Goal: Task Accomplishment & Management: Complete application form

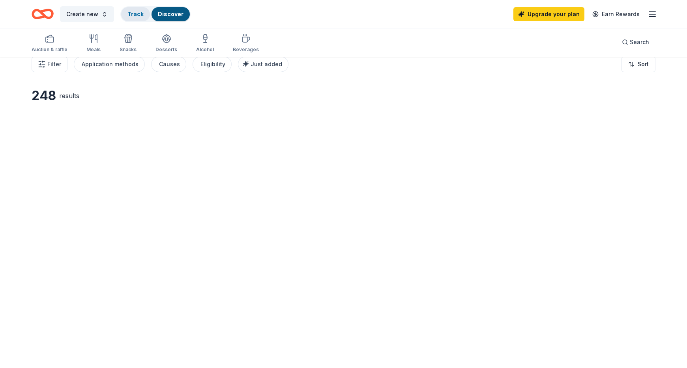
scroll to position [15, 0]
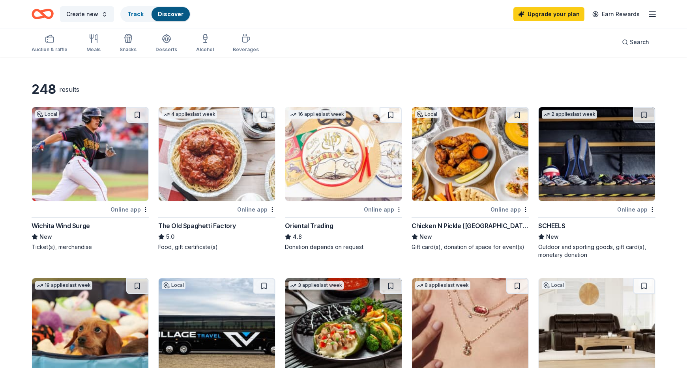
click at [655, 15] on icon "button" at bounding box center [651, 13] width 9 height 9
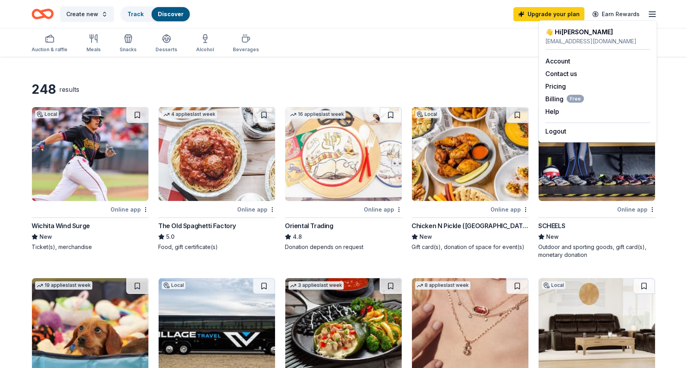
click at [43, 14] on icon "Home" at bounding box center [46, 14] width 12 height 8
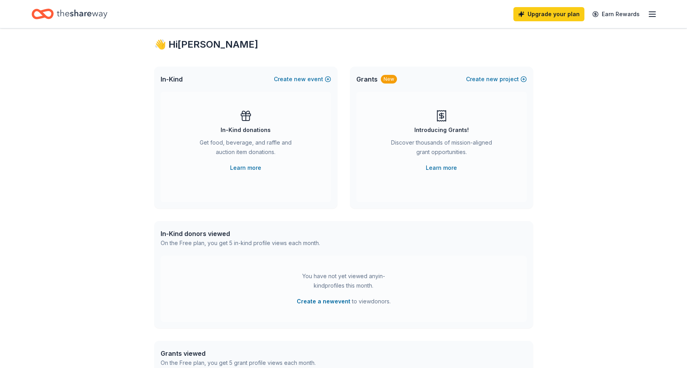
click at [273, 174] on div "In-Kind donations Get food, beverage, and raffle and auction item donations. Le…" at bounding box center [246, 147] width 170 height 110
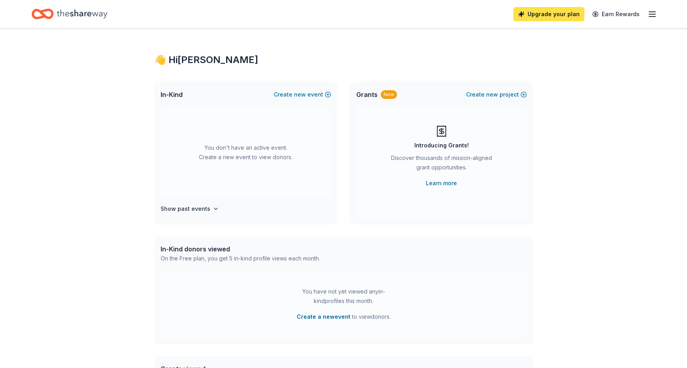
click at [565, 21] on link "Upgrade your plan" at bounding box center [548, 14] width 71 height 14
click at [560, 15] on link "Upgrade your plan" at bounding box center [548, 14] width 71 height 14
click at [652, 17] on line "button" at bounding box center [652, 17] width 6 height 0
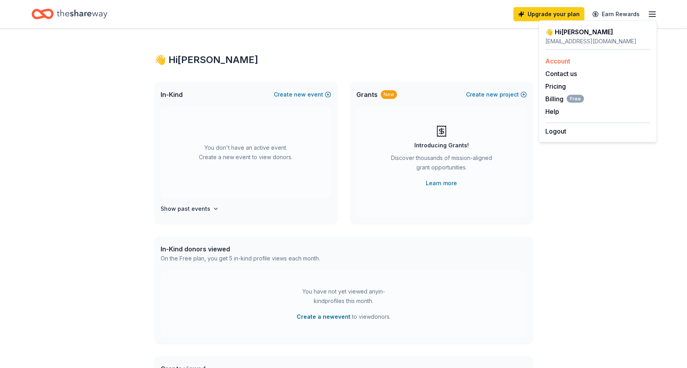
click at [572, 62] on div "Account" at bounding box center [597, 60] width 105 height 9
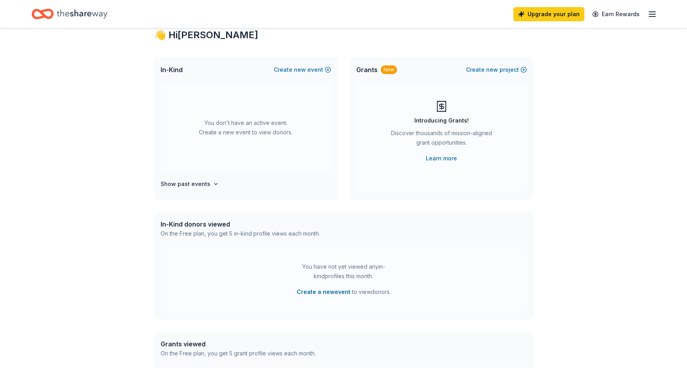
scroll to position [1, 0]
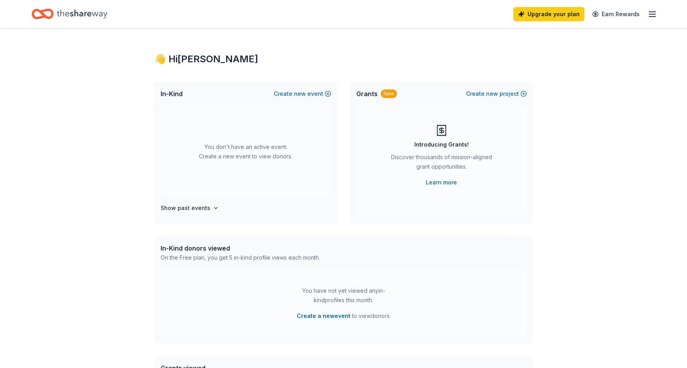
click at [650, 15] on icon "button" at bounding box center [651, 13] width 9 height 9
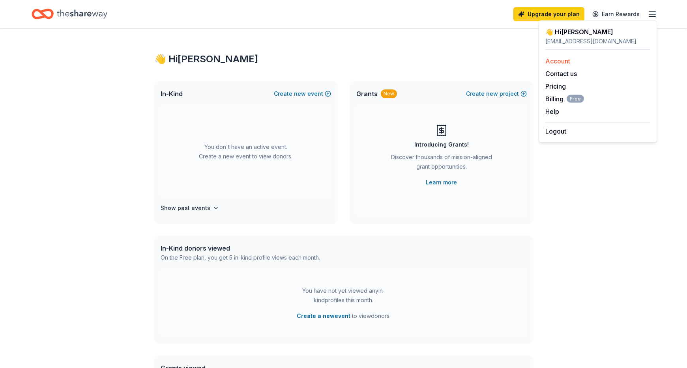
click at [556, 60] on link "Account" at bounding box center [557, 61] width 25 height 8
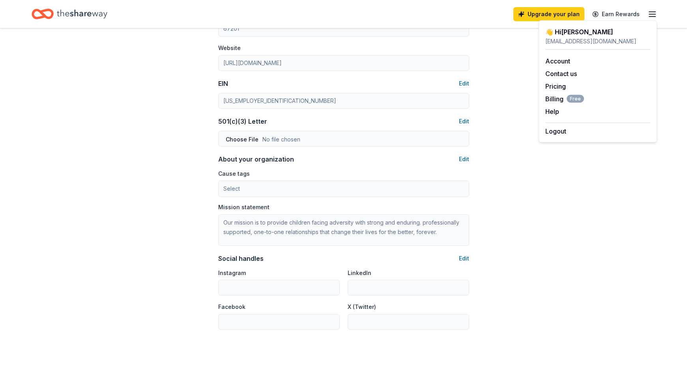
scroll to position [421, 0]
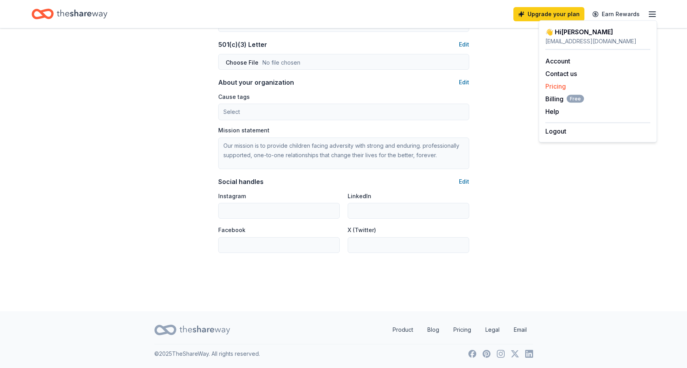
click at [559, 82] on link "Pricing" at bounding box center [555, 86] width 21 height 8
click at [557, 61] on link "Account" at bounding box center [557, 61] width 25 height 8
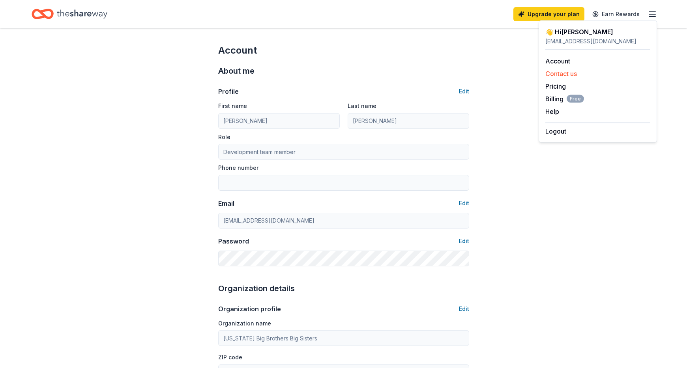
click at [558, 71] on button "Contact us" at bounding box center [561, 73] width 32 height 9
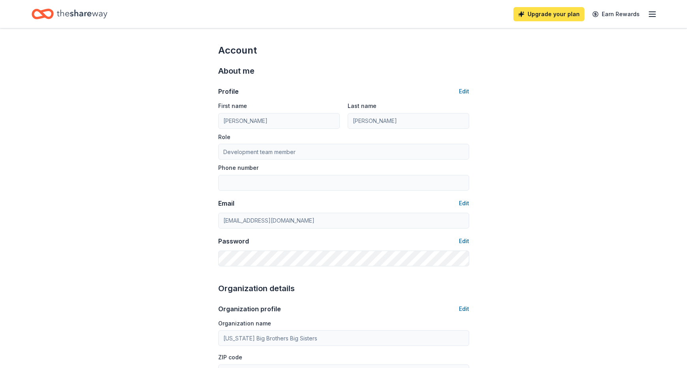
click at [571, 15] on link "Upgrade your plan" at bounding box center [548, 14] width 71 height 14
click at [655, 15] on icon "button" at bounding box center [651, 13] width 9 height 9
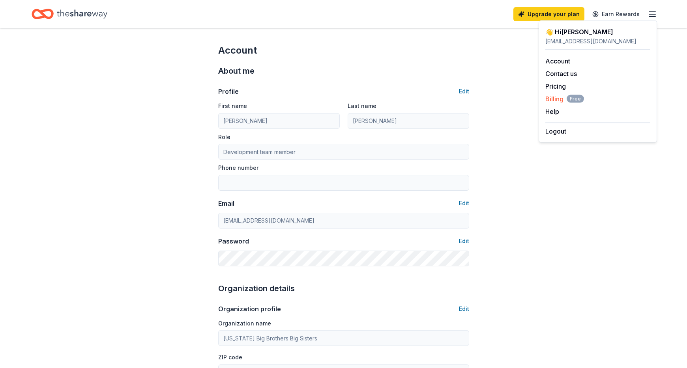
click at [554, 95] on span "Billing Free" at bounding box center [564, 98] width 39 height 9
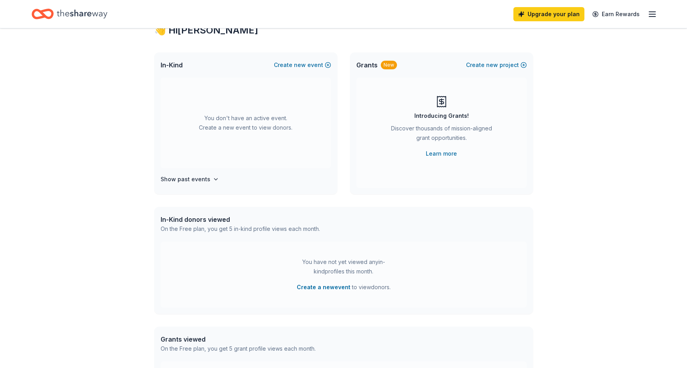
scroll to position [29, 0]
click at [648, 18] on icon "button" at bounding box center [651, 13] width 9 height 9
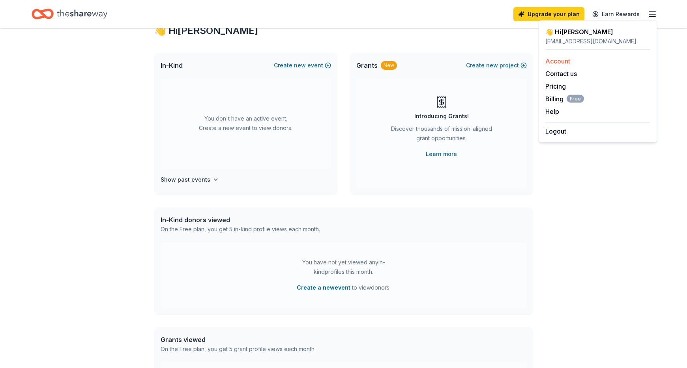
click at [565, 61] on link "Account" at bounding box center [557, 61] width 25 height 8
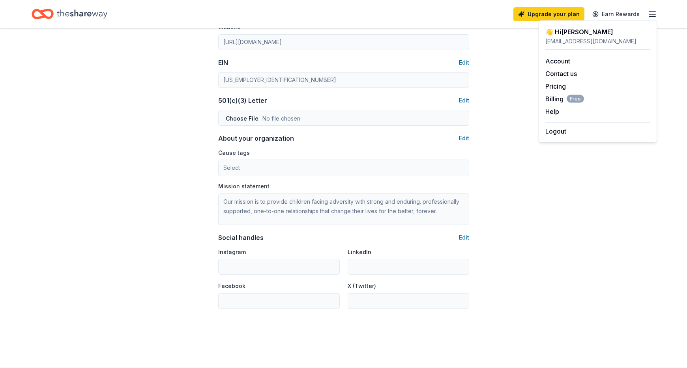
scroll to position [421, 0]
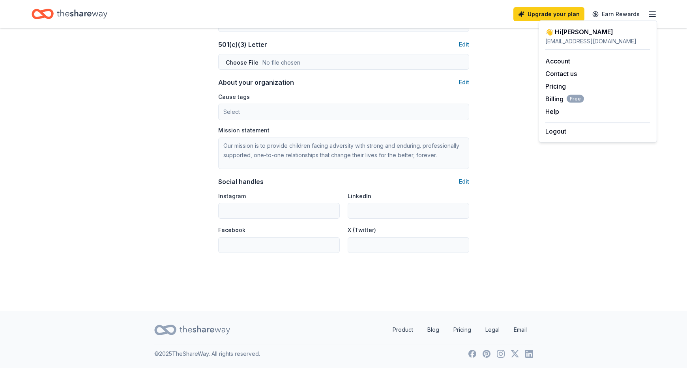
click at [77, 17] on icon "Home" at bounding box center [82, 14] width 50 height 16
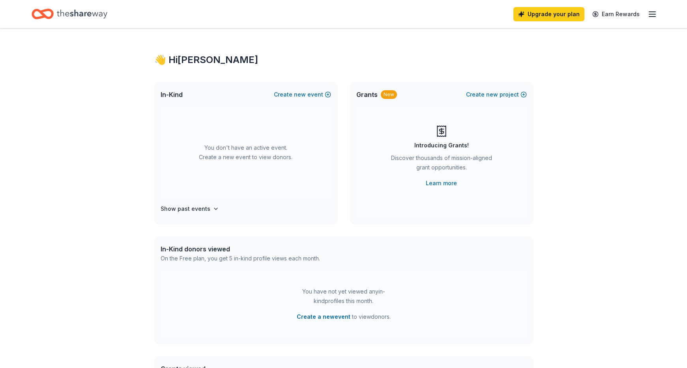
scroll to position [6, 0]
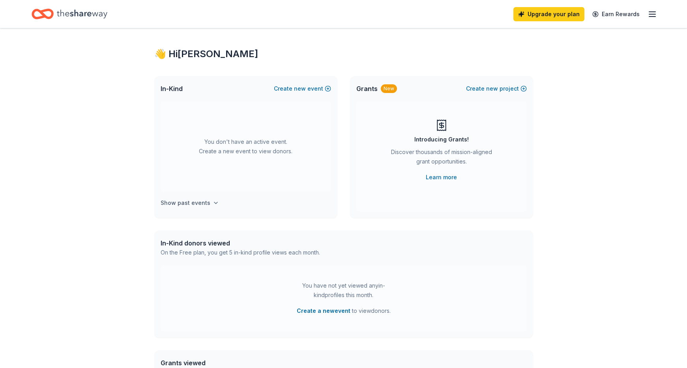
click at [184, 202] on h4 "Show past events" at bounding box center [186, 202] width 50 height 9
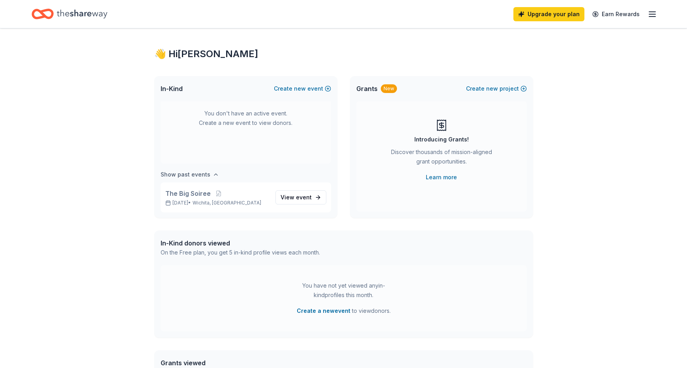
scroll to position [29, 0]
click at [184, 202] on p "[DATE] • [GEOGRAPHIC_DATA], [GEOGRAPHIC_DATA]" at bounding box center [217, 202] width 104 height 6
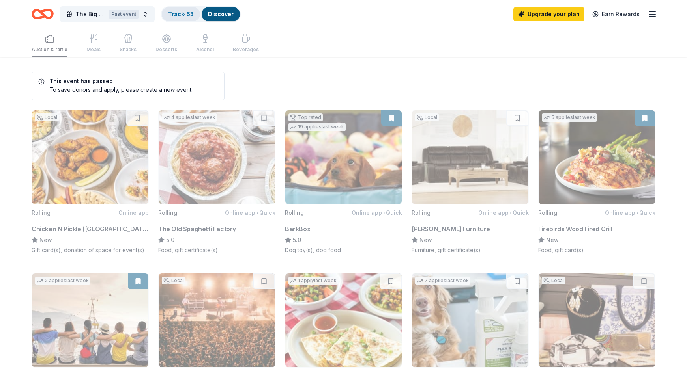
click at [181, 16] on link "Track · 53" at bounding box center [181, 14] width 26 height 7
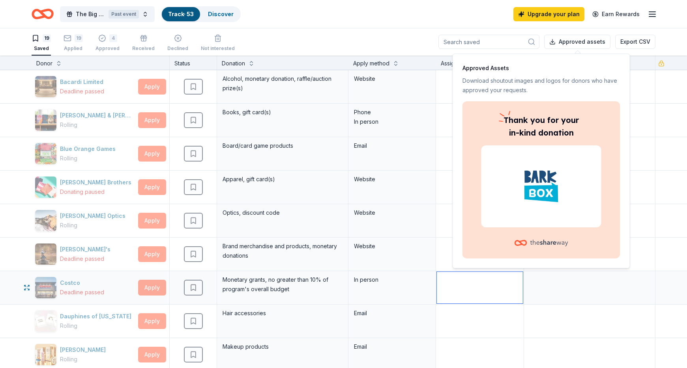
click at [486, 294] on textarea at bounding box center [480, 288] width 86 height 32
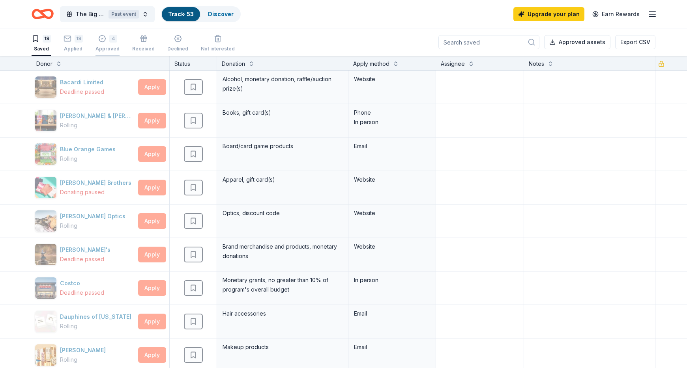
click at [105, 39] on div "4" at bounding box center [107, 39] width 24 height 8
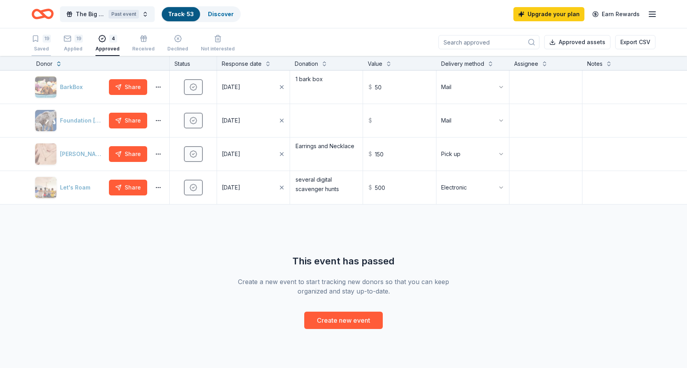
click at [42, 36] on div "19" at bounding box center [41, 39] width 19 height 8
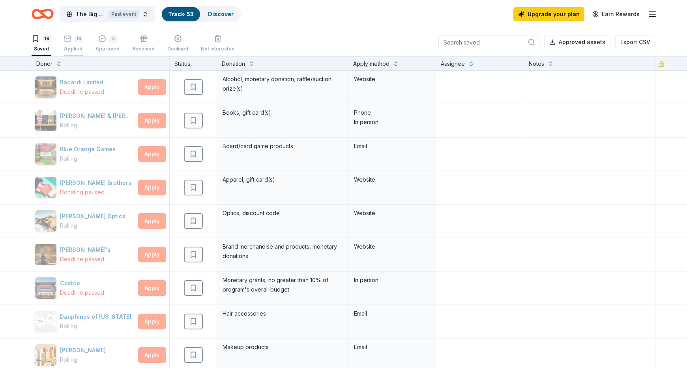
click at [67, 41] on rect "button" at bounding box center [67, 38] width 7 height 5
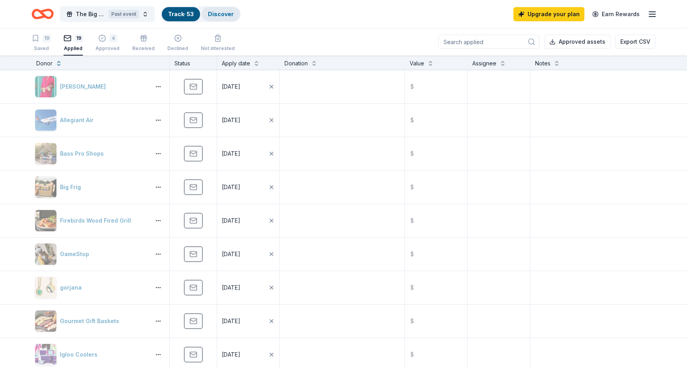
click at [214, 12] on link "Discover" at bounding box center [221, 14] width 26 height 7
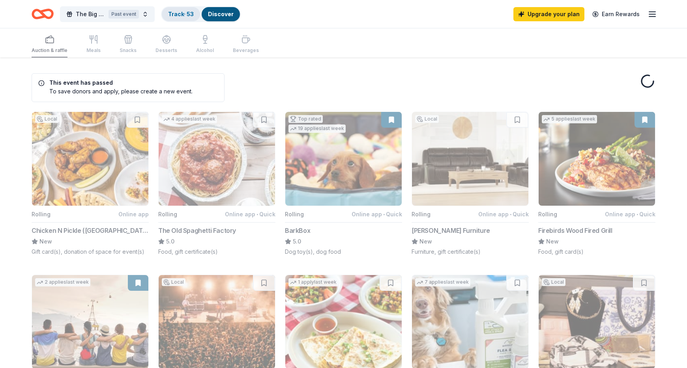
click at [187, 14] on link "Track · 53" at bounding box center [181, 14] width 26 height 7
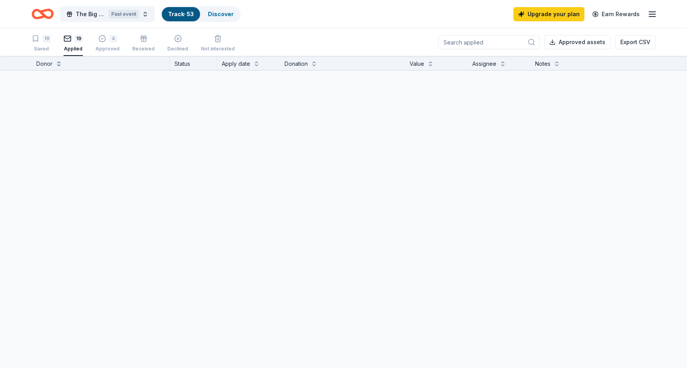
scroll to position [0, 0]
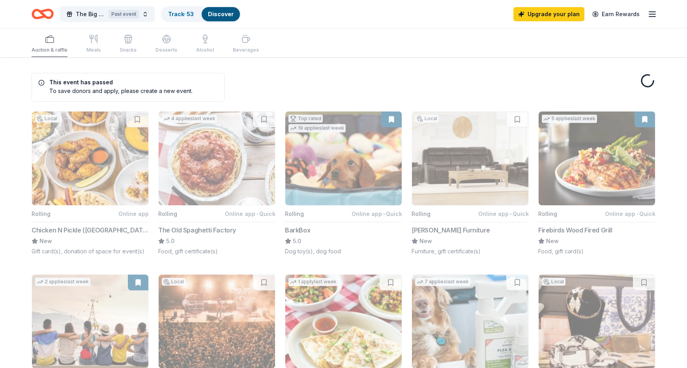
scroll to position [2, 0]
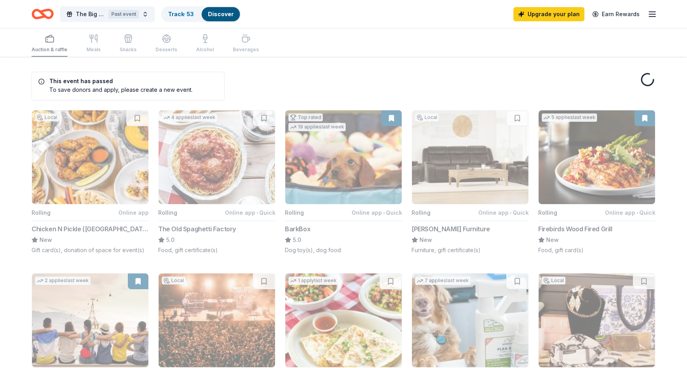
scroll to position [6, 0]
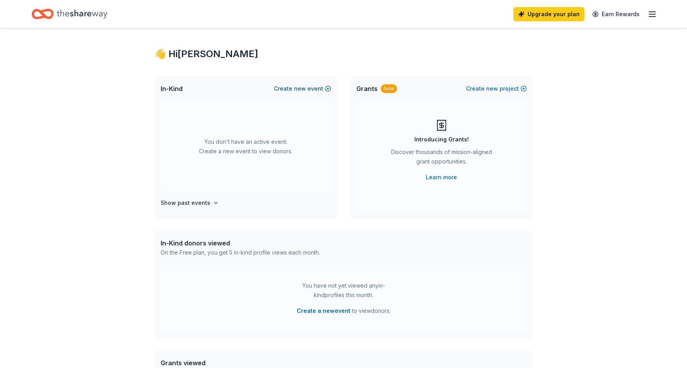
click at [290, 88] on button "Create new event" at bounding box center [302, 88] width 57 height 9
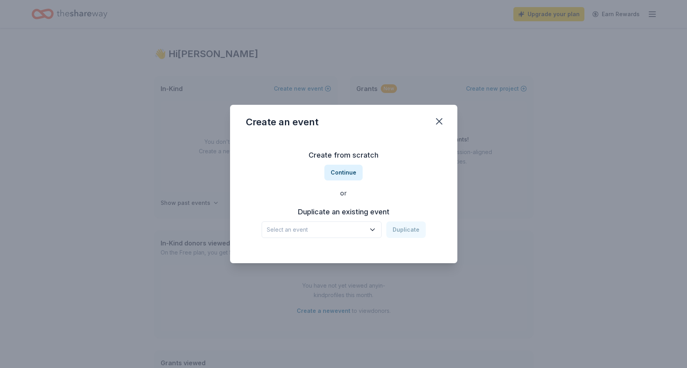
click at [333, 224] on button "Select an event" at bounding box center [322, 230] width 120 height 17
click at [324, 256] on div "The Big Soiree Oct 10, 2024 · KS" at bounding box center [323, 255] width 118 height 25
click at [413, 232] on button "Duplicate" at bounding box center [405, 230] width 39 height 17
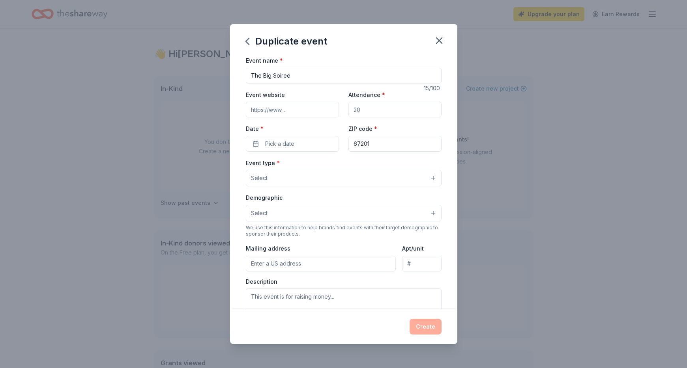
click at [363, 112] on input "Attendance *" at bounding box center [394, 110] width 93 height 16
click at [368, 110] on input "Attendance *" at bounding box center [394, 110] width 93 height 16
click at [290, 113] on input "Event website" at bounding box center [292, 110] width 93 height 16
click at [364, 110] on input "Attendance *" at bounding box center [394, 110] width 93 height 16
type input "360"
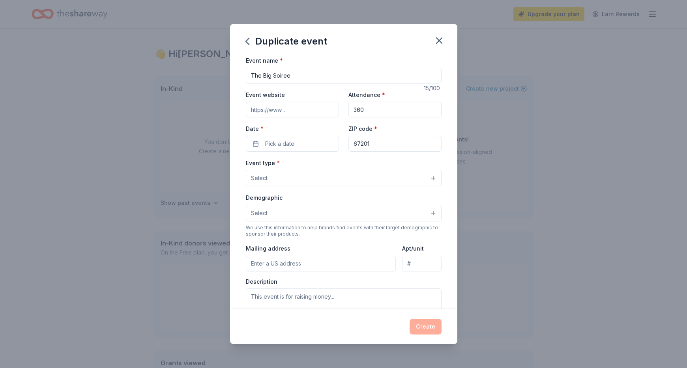
click at [335, 176] on button "Select" at bounding box center [344, 178] width 196 height 17
click at [299, 141] on div "Event name * The Big Soiree 15 /100 Event website Attendance * 360 Date * Pick …" at bounding box center [344, 238] width 196 height 365
click at [291, 147] on span "Pick a date" at bounding box center [279, 143] width 29 height 9
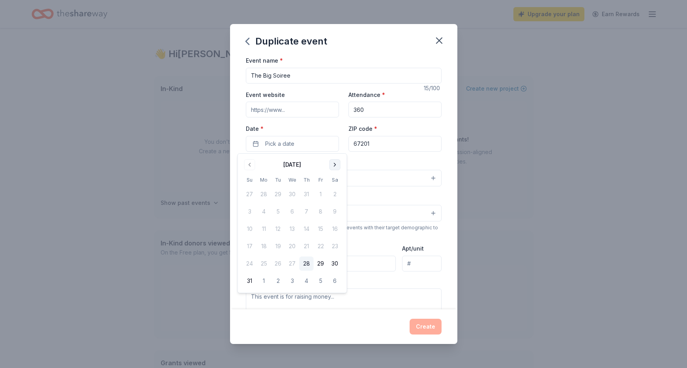
click at [331, 165] on button "Go to next month" at bounding box center [334, 164] width 11 height 11
click at [249, 165] on button "Go to previous month" at bounding box center [249, 164] width 11 height 11
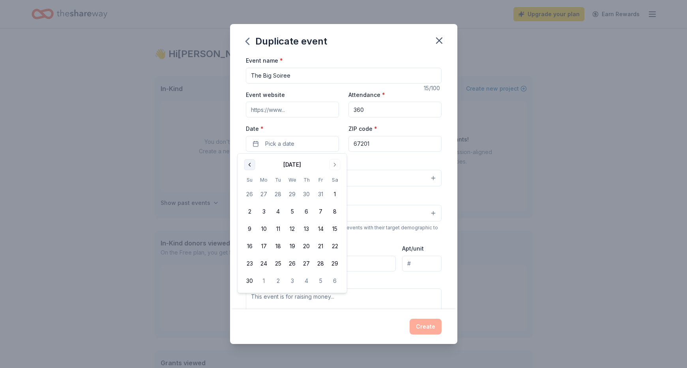
click at [249, 165] on button "Go to previous month" at bounding box center [249, 164] width 11 height 11
click at [329, 167] on button "Go to next month" at bounding box center [334, 164] width 11 height 11
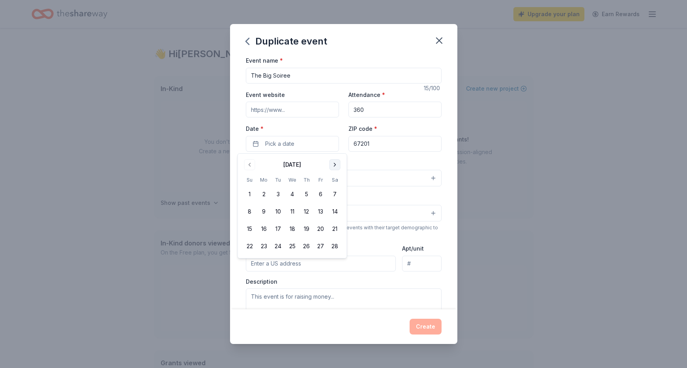
click at [329, 167] on button "Go to next month" at bounding box center [334, 164] width 11 height 11
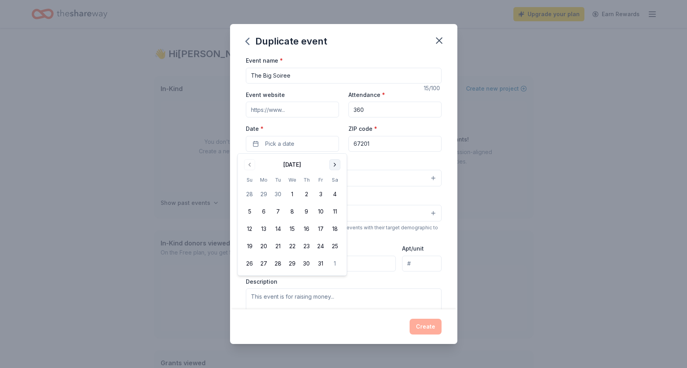
click at [329, 167] on button "Go to next month" at bounding box center [334, 164] width 11 height 11
click at [307, 191] on button "1" at bounding box center [306, 194] width 14 height 14
click at [379, 163] on div "Event type * Select" at bounding box center [344, 172] width 196 height 29
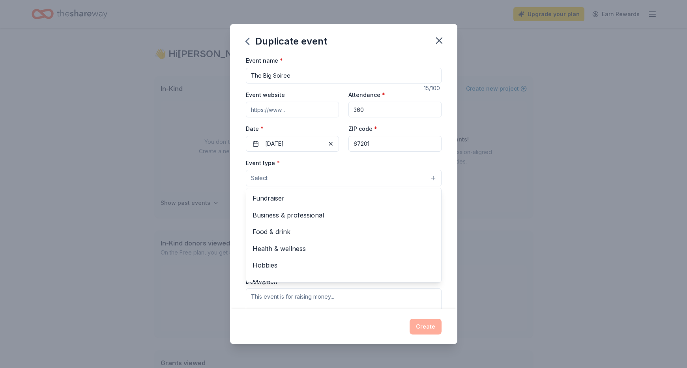
click at [328, 179] on button "Select" at bounding box center [344, 178] width 196 height 17
click at [306, 202] on span "Fundraiser" at bounding box center [343, 198] width 182 height 10
click at [367, 162] on div "Event type * Fundraiser Business & professional Food & drink Health & wellness …" at bounding box center [344, 173] width 196 height 30
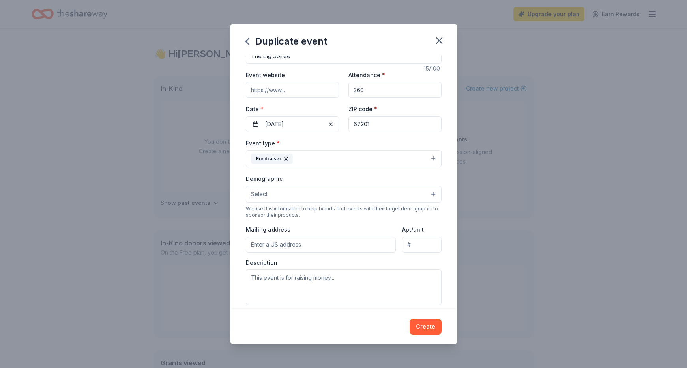
scroll to position [21, 0]
click at [331, 200] on button "Select" at bounding box center [344, 193] width 196 height 17
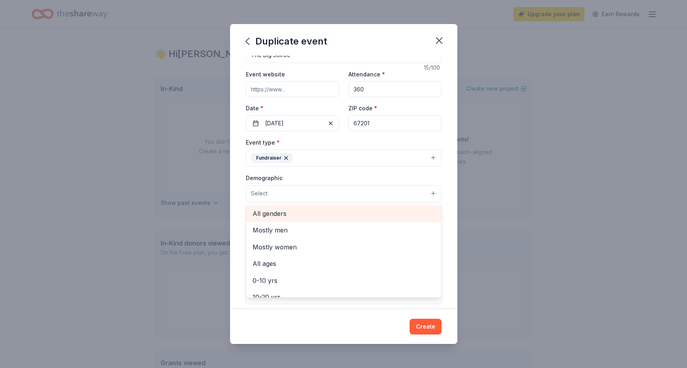
click at [312, 217] on span "All genders" at bounding box center [343, 214] width 182 height 10
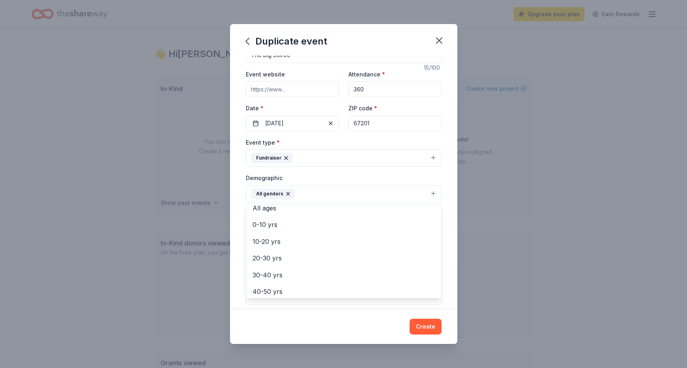
scroll to position [49, 0]
click at [450, 178] on div "Event name * The Big Soiree 15 /100 Event website Attendance * 360 Date * 10/01…" at bounding box center [343, 183] width 227 height 254
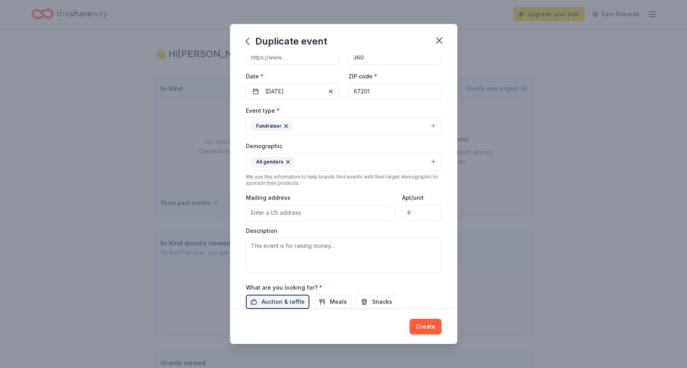
scroll to position [53, 0]
click at [380, 214] on input "Mailing address" at bounding box center [321, 212] width 150 height 16
type input "PO Box 1521, Wichita, KS 67201"
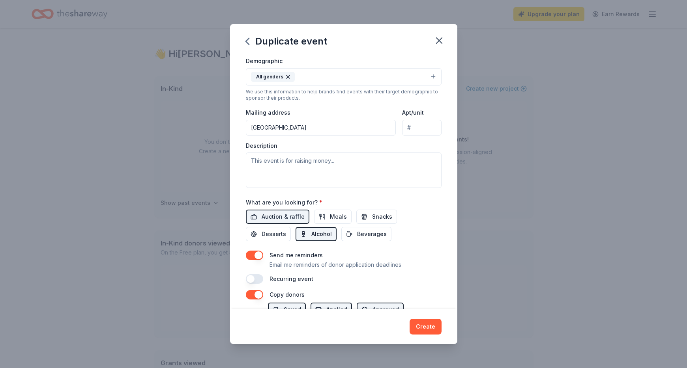
scroll to position [140, 0]
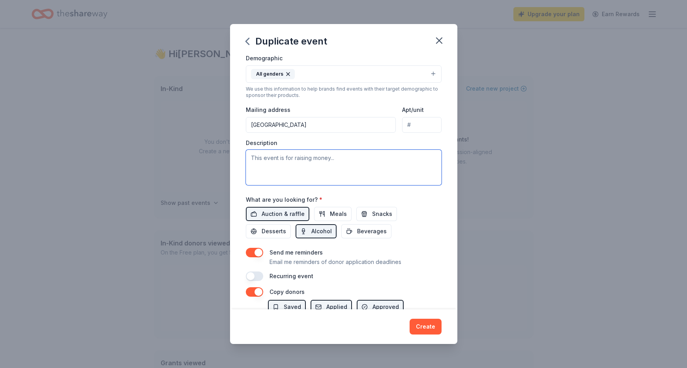
click at [300, 163] on textarea at bounding box center [344, 168] width 196 height 36
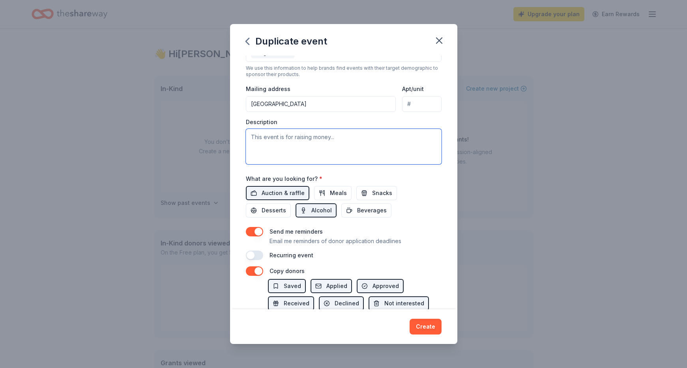
scroll to position [166, 0]
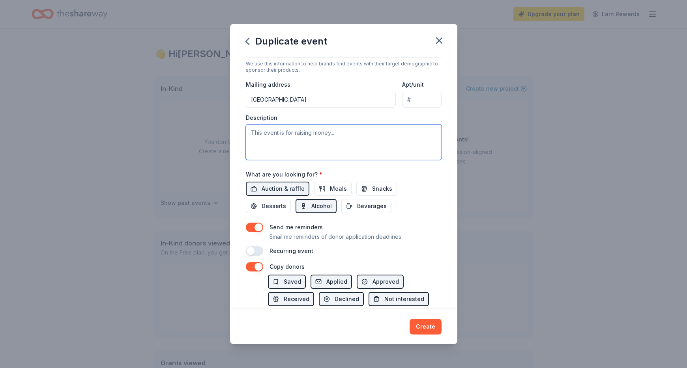
click at [290, 144] on textarea at bounding box center [344, 143] width 196 height 36
click at [288, 133] on textarea "The Big Soiree is a cul" at bounding box center [344, 143] width 196 height 36
paste textarea "On October 10, 2024, we’re hosting The Big Soirée, our bi-annual statewide fund…"
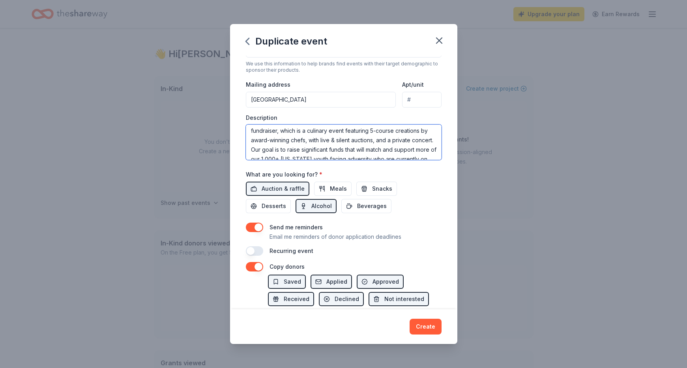
scroll to position [0, 0]
click at [286, 132] on textarea "On October 10, 2024, we’re hosting The Big Soirée, our bi-annual statewide fund…" at bounding box center [344, 143] width 196 height 36
click at [301, 134] on textarea "On October 1, 2024, we’re hosting The Big Soirée, our bi-annual statewide fundr…" at bounding box center [344, 143] width 196 height 36
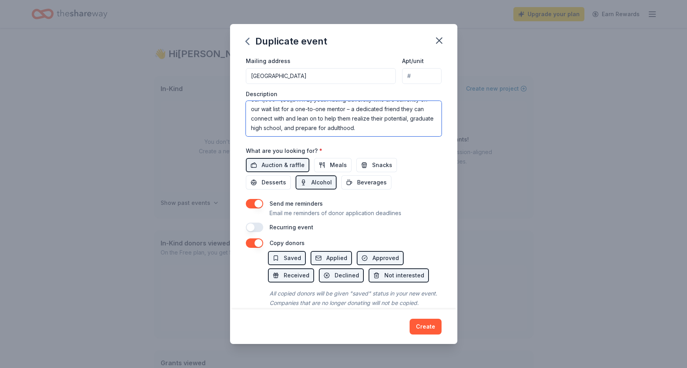
scroll to position [202, 0]
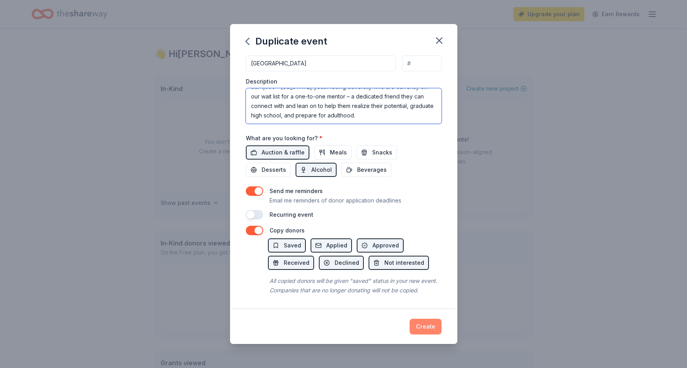
type textarea "On October 1, 2026, we’re hosting The Big Soirée, our bi-annual statewide fundr…"
click at [426, 327] on button "Create" at bounding box center [426, 327] width 32 height 16
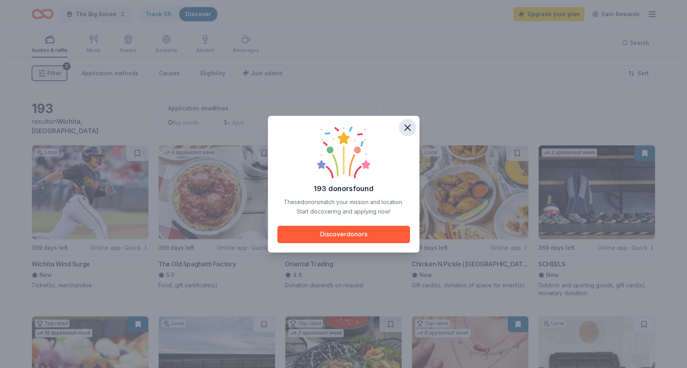
click at [408, 127] on icon "button" at bounding box center [408, 128] width 6 height 6
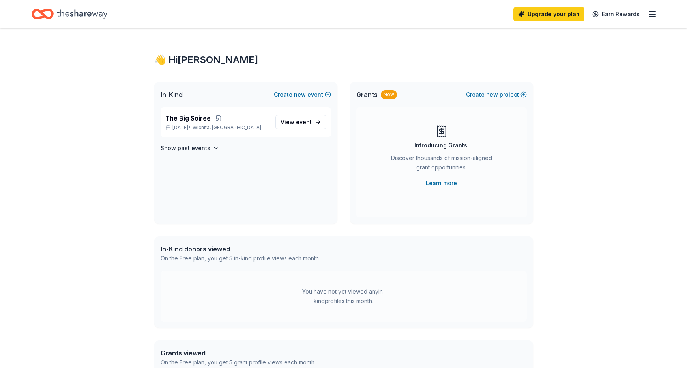
scroll to position [6, 0]
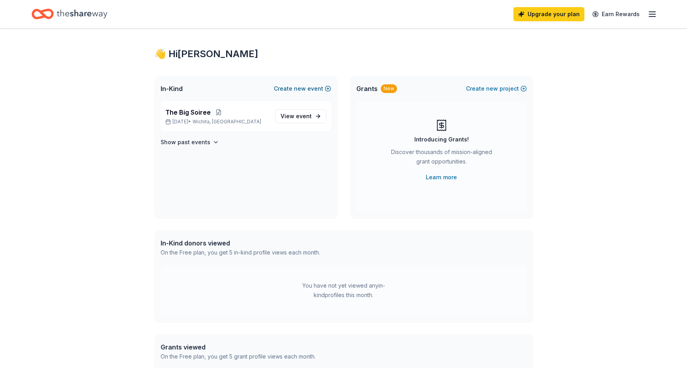
click at [305, 90] on span "new" at bounding box center [300, 88] width 12 height 9
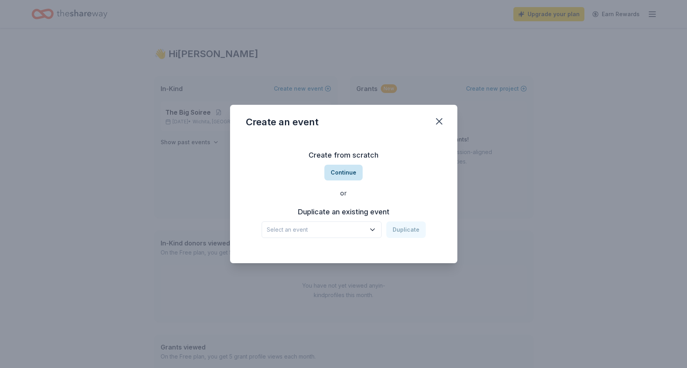
click at [339, 172] on button "Continue" at bounding box center [343, 173] width 38 height 16
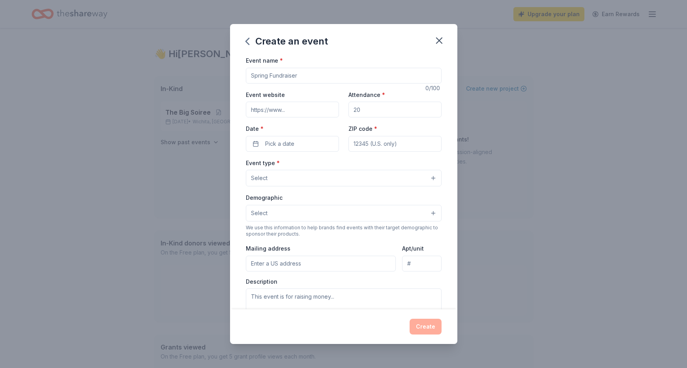
click at [285, 78] on input "Event name *" at bounding box center [344, 76] width 196 height 16
type input "Brew Ha-Ha"
paste input "https://www.4kidsake.org/shawnee-brew-ha-ha/Donate/Tickets"
type input "https://www.4kidsake.org/shawnee-brew-ha-ha/Donate/Tickets"
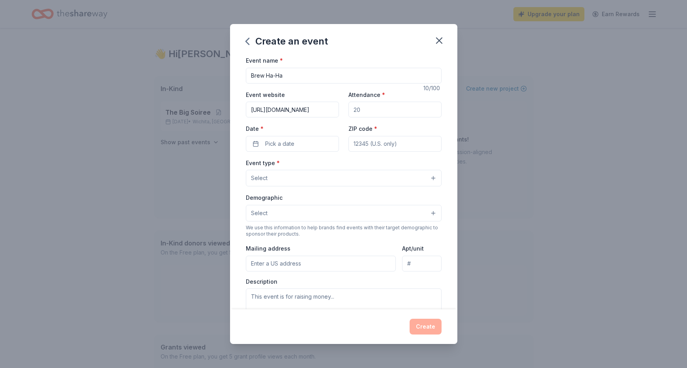
scroll to position [0, 0]
type input "250"
click at [270, 146] on span "Pick a date" at bounding box center [279, 143] width 29 height 9
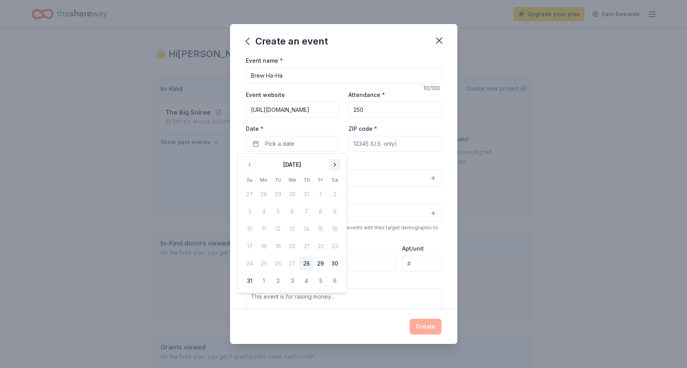
click at [340, 162] on button "Go to next month" at bounding box center [334, 164] width 11 height 11
click at [338, 163] on button "Go to next month" at bounding box center [334, 164] width 11 height 11
click at [320, 245] on button "24" at bounding box center [321, 246] width 14 height 14
click at [368, 163] on div "Event type * Select" at bounding box center [344, 172] width 196 height 29
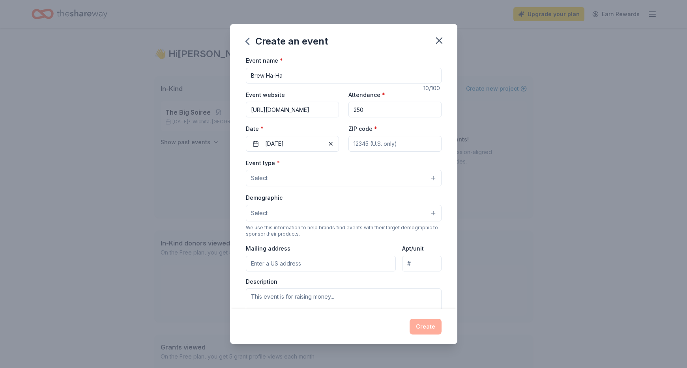
click at [367, 147] on input "ZIP code *" at bounding box center [394, 144] width 93 height 16
type input "66619"
click at [325, 184] on button "Select" at bounding box center [344, 178] width 196 height 17
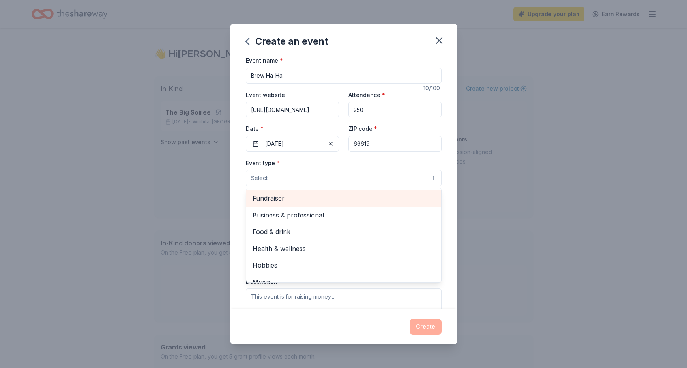
click at [295, 201] on span "Fundraiser" at bounding box center [343, 198] width 182 height 10
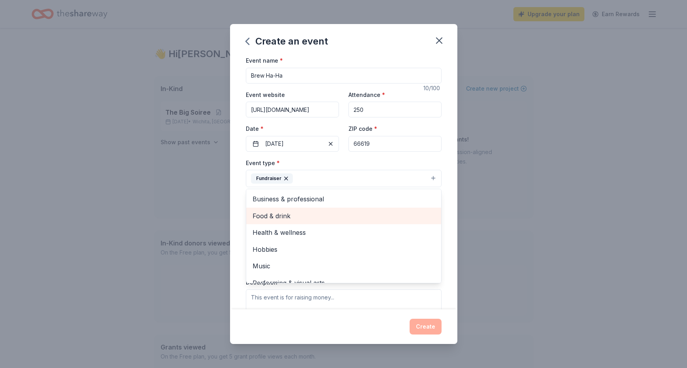
click at [290, 218] on span "Food & drink" at bounding box center [343, 216] width 182 height 10
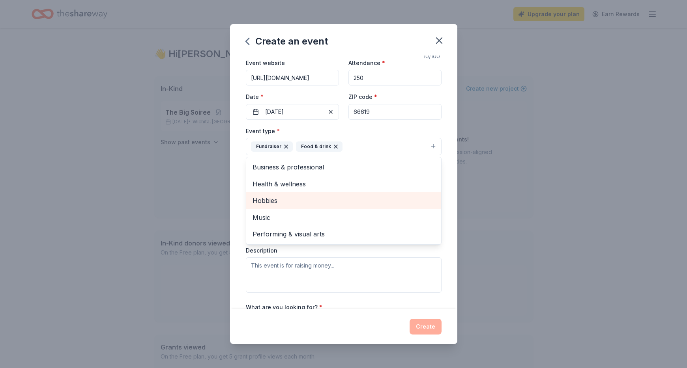
scroll to position [39, 0]
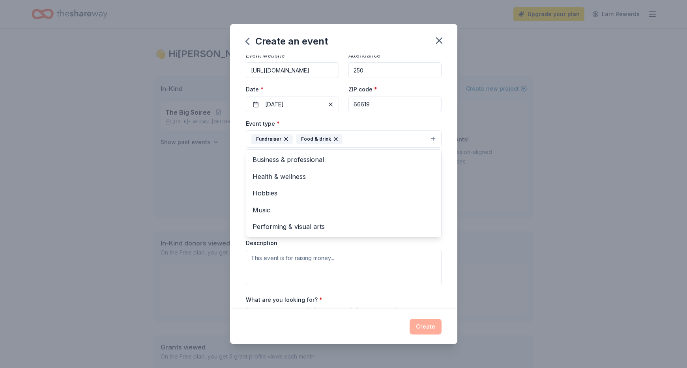
click at [318, 247] on div "Event type * Fundraiser Food & drink Business & professional Health & wellness …" at bounding box center [344, 202] width 196 height 167
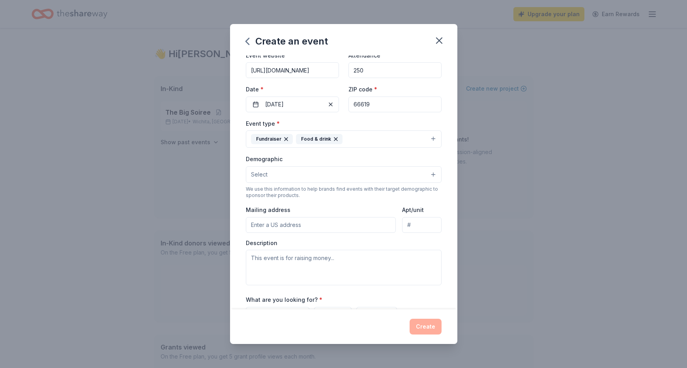
click at [304, 173] on button "Select" at bounding box center [344, 174] width 196 height 17
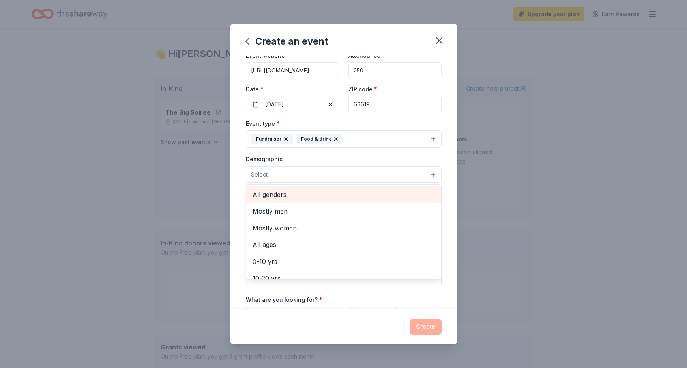
click at [297, 196] on span "All genders" at bounding box center [343, 195] width 182 height 10
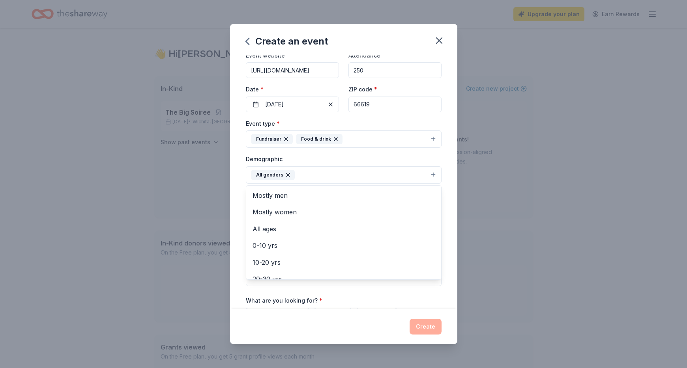
click at [235, 197] on div "Event name * Brew Ha-Ha 10 /100 Event website https://www.4kidsake.org/shawnee-…" at bounding box center [343, 183] width 227 height 254
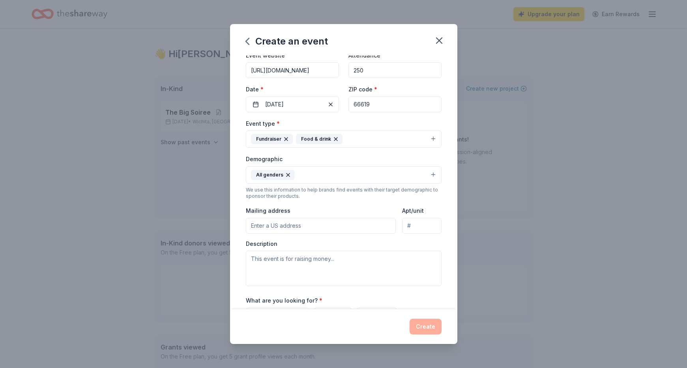
click at [314, 178] on button "All genders" at bounding box center [344, 174] width 196 height 17
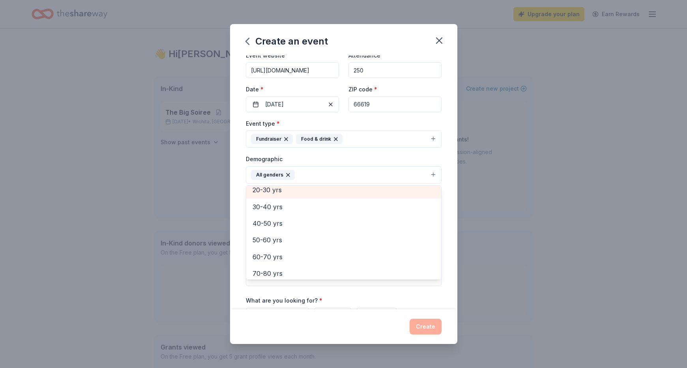
scroll to position [78, 0]
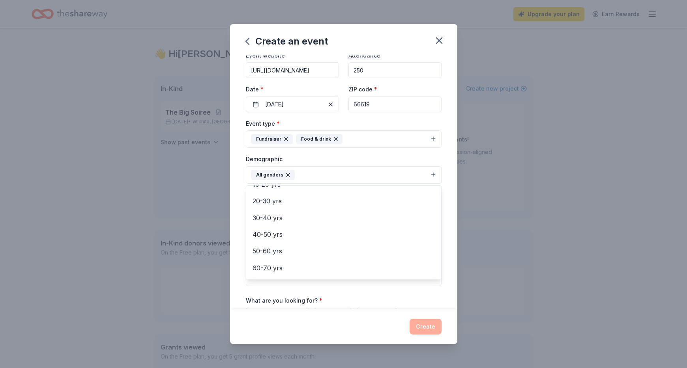
click at [237, 213] on div "Event name * Brew Ha-Ha 10 /100 Event website https://www.4kidsake.org/shawnee-…" at bounding box center [343, 183] width 227 height 254
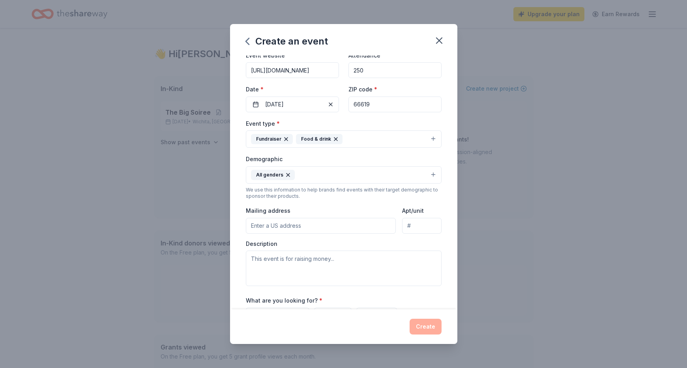
click at [323, 177] on button "All genders" at bounding box center [344, 174] width 196 height 17
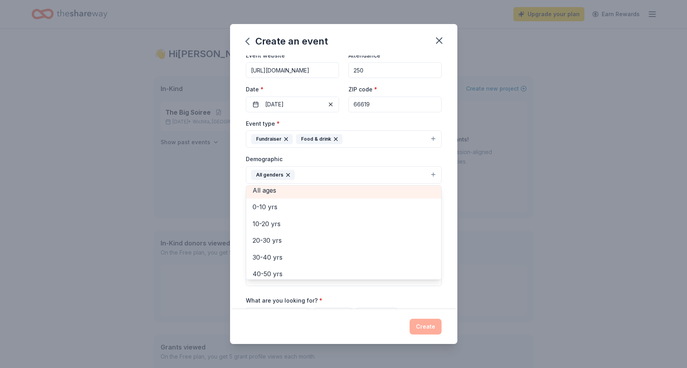
scroll to position [39, 0]
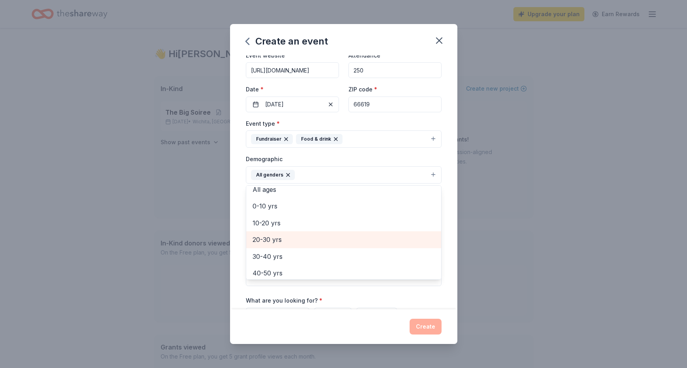
click at [281, 245] on div "20-30 yrs" at bounding box center [343, 240] width 195 height 17
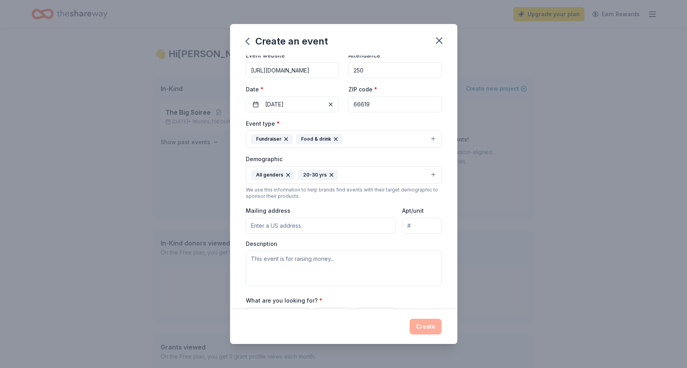
click at [365, 172] on button "All genders 20-30 yrs" at bounding box center [344, 174] width 196 height 17
click at [365, 173] on button "All genders 20-30 yrs" at bounding box center [344, 174] width 196 height 17
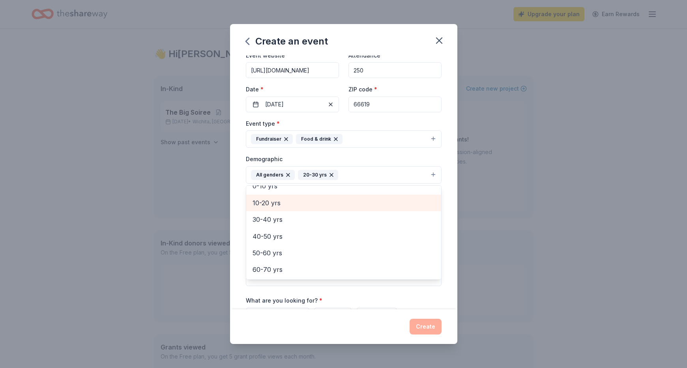
scroll to position [62, 0]
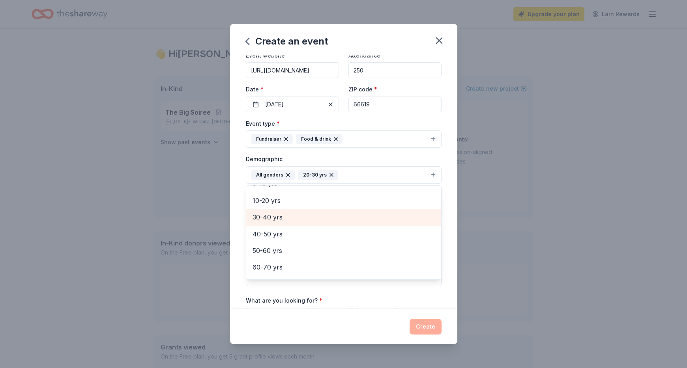
click at [276, 223] on span "30-40 yrs" at bounding box center [343, 217] width 182 height 10
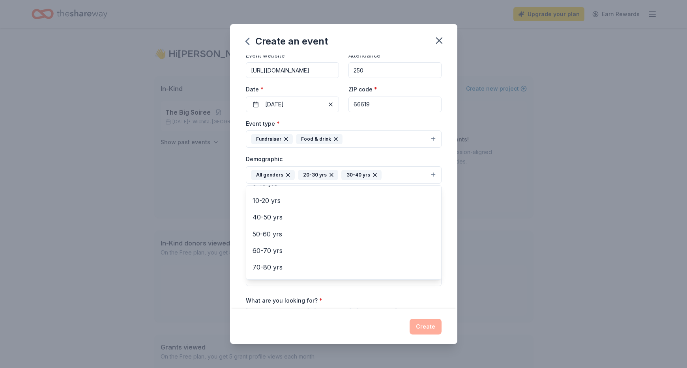
click at [395, 177] on button "All genders 20-30 yrs 30-40 yrs" at bounding box center [344, 174] width 196 height 17
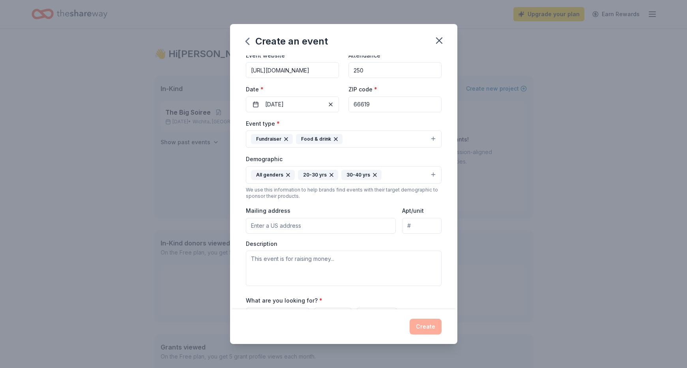
click at [383, 183] on button "All genders 20-30 yrs 30-40 yrs" at bounding box center [344, 174] width 196 height 17
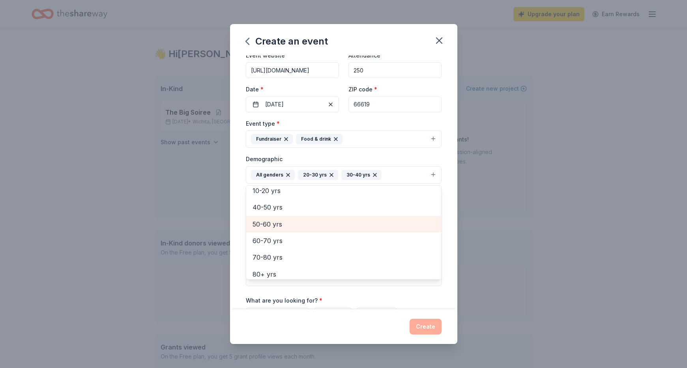
click at [275, 226] on span "50-60 yrs" at bounding box center [343, 224] width 182 height 10
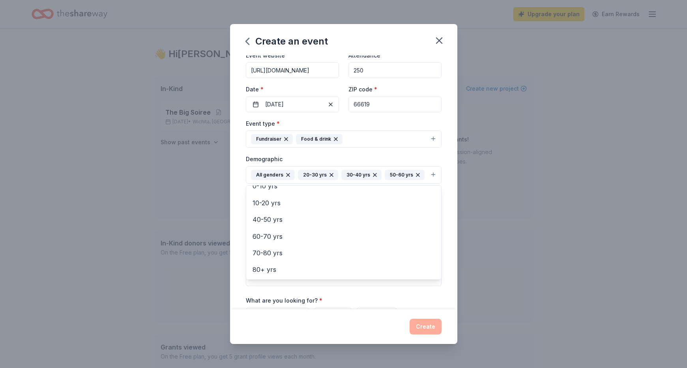
click at [425, 178] on button "All genders 20-30 yrs 30-40 yrs 50-60 yrs" at bounding box center [344, 174] width 196 height 17
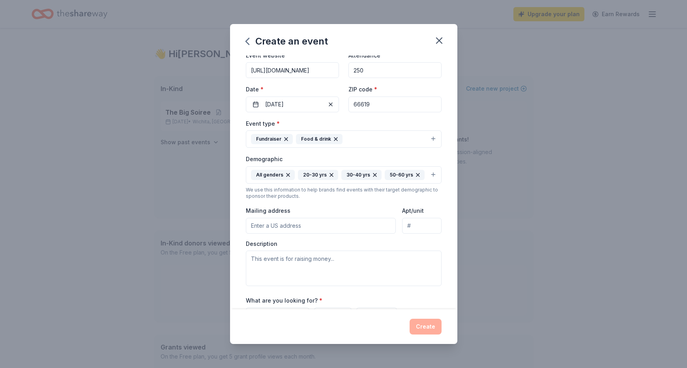
click at [425, 178] on button "All genders 20-30 yrs 30-40 yrs 50-60 yrs" at bounding box center [344, 174] width 196 height 17
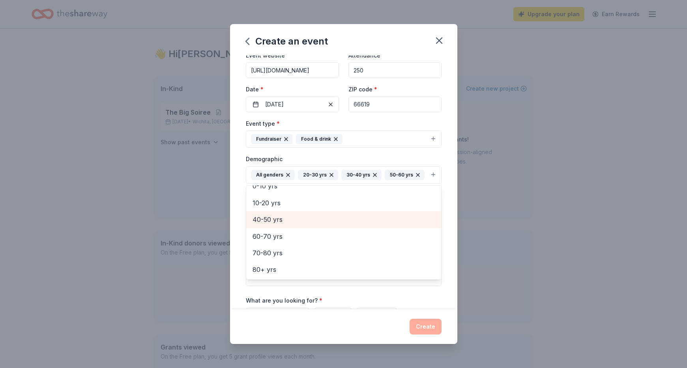
click at [277, 223] on span "40-50 yrs" at bounding box center [343, 220] width 182 height 10
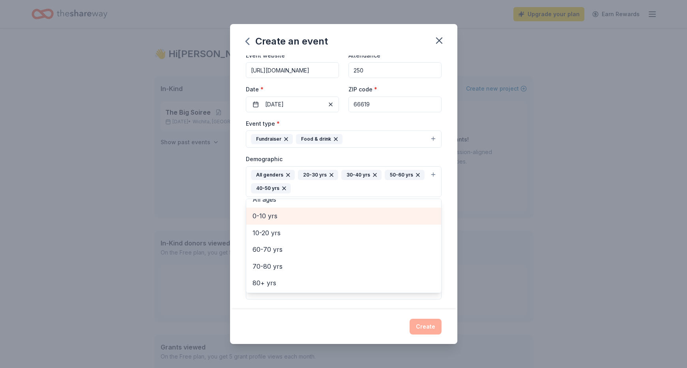
scroll to position [43, 0]
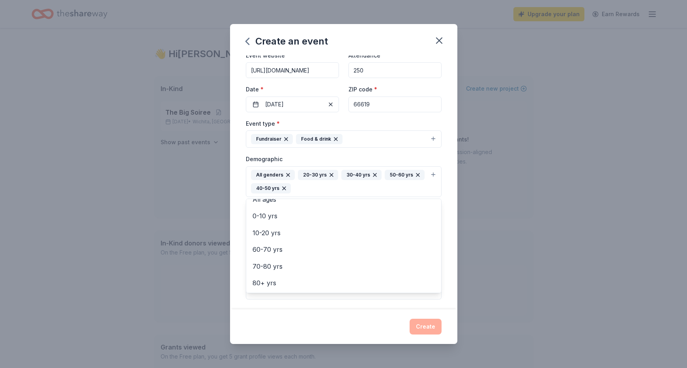
click at [400, 189] on div "All genders 20-30 yrs 30-40 yrs 50-60 yrs 40-50 yrs" at bounding box center [339, 182] width 176 height 24
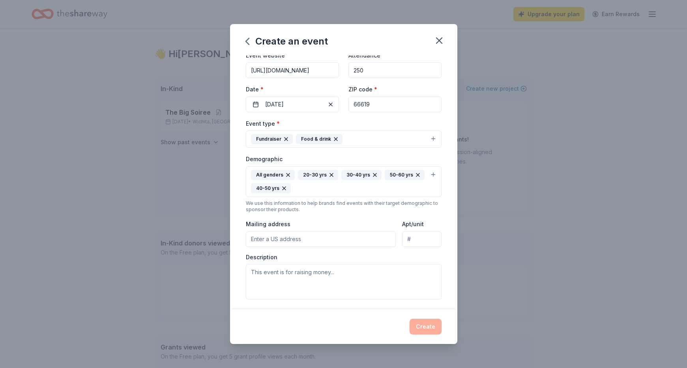
click at [400, 189] on div "All genders 20-30 yrs 30-40 yrs 50-60 yrs 40-50 yrs" at bounding box center [339, 182] width 176 height 24
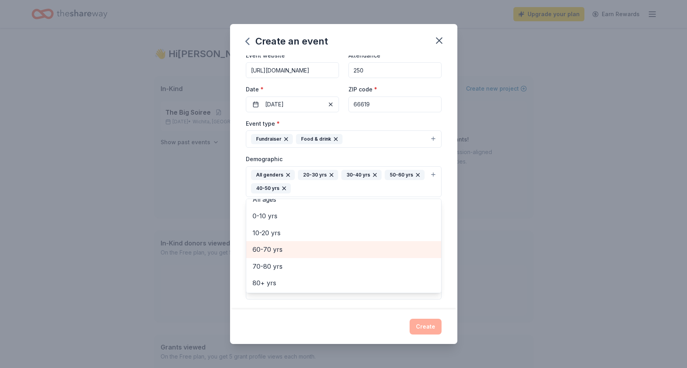
click at [265, 253] on span "60-70 yrs" at bounding box center [343, 250] width 182 height 10
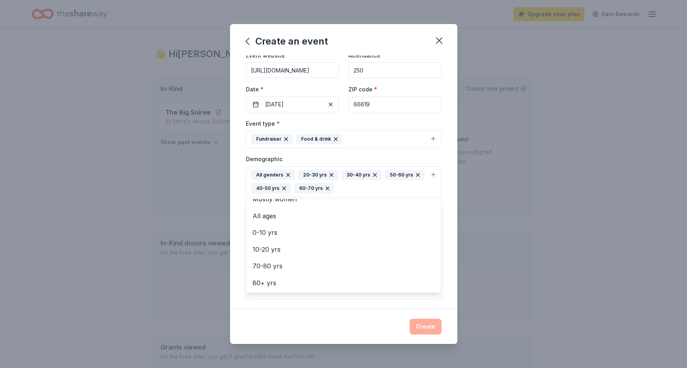
click at [360, 191] on div "All genders 20-30 yrs 30-40 yrs 50-60 yrs 40-50 yrs 60-70 yrs" at bounding box center [339, 182] width 176 height 24
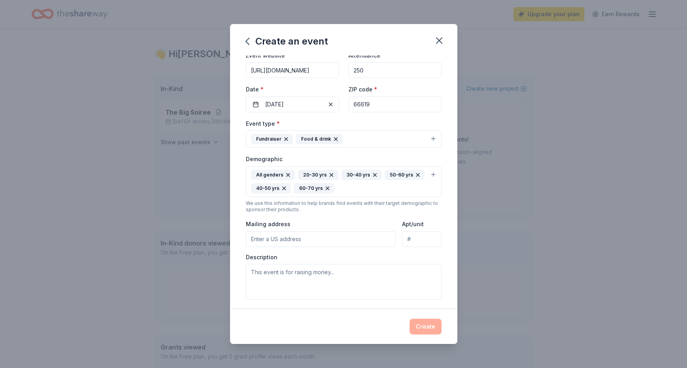
click at [360, 191] on div "All genders 20-30 yrs 30-40 yrs 50-60 yrs 40-50 yrs 60-70 yrs" at bounding box center [339, 182] width 176 height 24
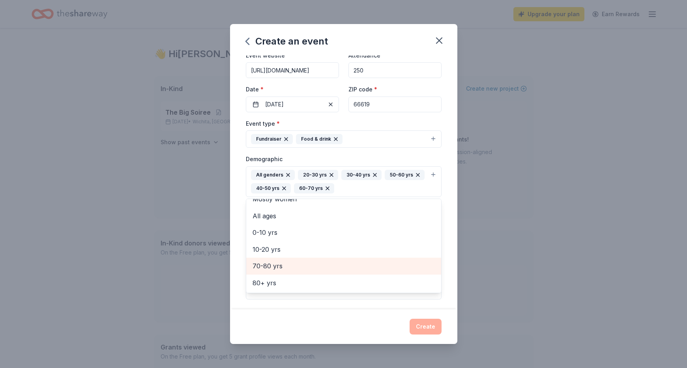
click at [270, 267] on span "70-80 yrs" at bounding box center [343, 266] width 182 height 10
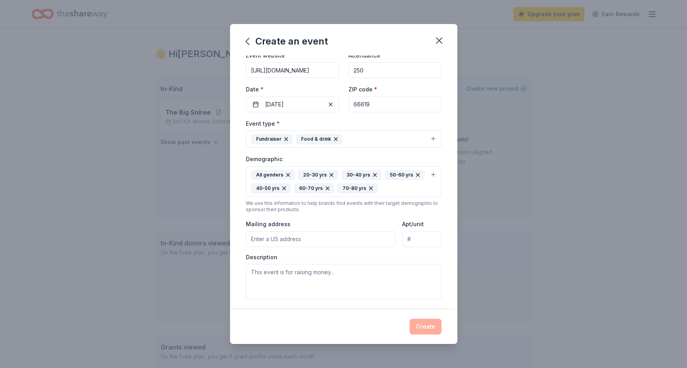
click at [384, 189] on div "All genders 20-30 yrs 30-40 yrs 50-60 yrs 40-50 yrs 60-70 yrs 70-80 yrs" at bounding box center [339, 182] width 176 height 24
click at [369, 189] on icon "button" at bounding box center [370, 188] width 3 height 3
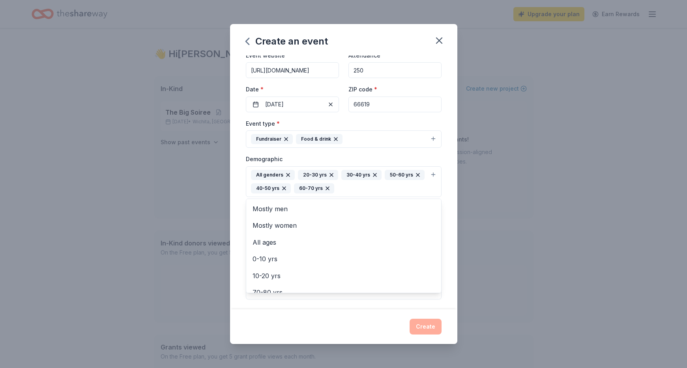
click at [242, 219] on div "Event name * Brew Ha-Ha 10 /100 Event website https://www.4kidsake.org/shawnee-…" at bounding box center [343, 183] width 227 height 254
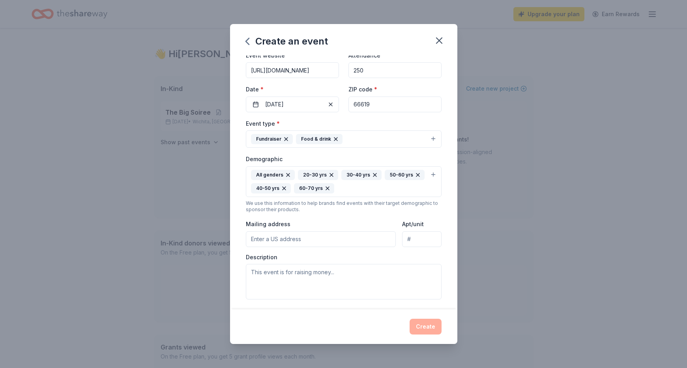
click at [330, 239] on input "Mailing address" at bounding box center [321, 240] width 150 height 16
paste input "2348 SW Topeka Blvd, Ste 203 Topeka, KS 66611"
type input "2348 SW Topeka Blvd, Ste 203 Topeka, KS 66611"
click at [301, 279] on textarea at bounding box center [344, 282] width 196 height 36
paste textarea "Join us for an unforgettable evening at Brew Ha-Ha on October 24, 2025, from 6:…"
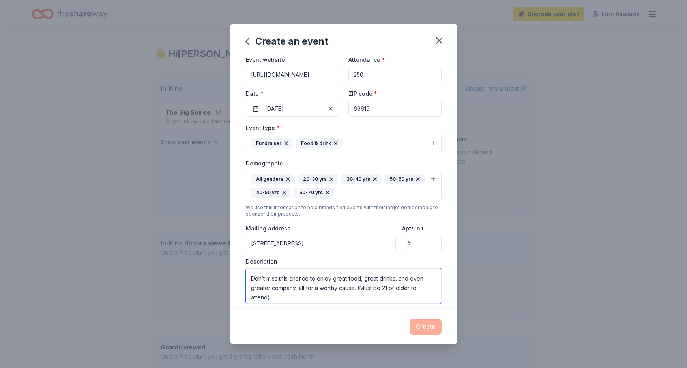
scroll to position [142, 0]
click at [369, 294] on textarea "Join us for an unforgettable evening at Brew Ha-Ha on October 24, 2025, from 6:…" at bounding box center [344, 287] width 196 height 36
type textarea "Join us for an unforgettable evening at Brew Ha-Ha on October 24, 2025, from 6:…"
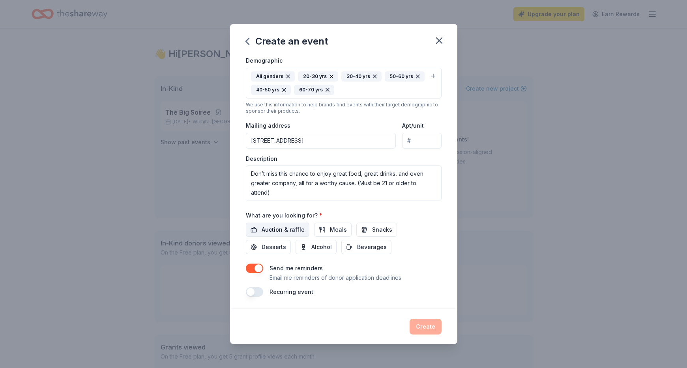
click at [281, 233] on span "Auction & raffle" at bounding box center [283, 229] width 43 height 9
click at [311, 247] on span "Alcohol" at bounding box center [321, 247] width 21 height 9
click at [341, 246] on button "Beverages" at bounding box center [366, 247] width 50 height 14
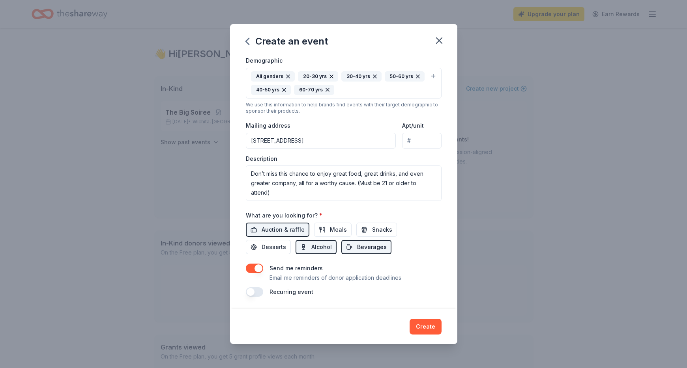
click at [357, 249] on span "Beverages" at bounding box center [372, 247] width 30 height 9
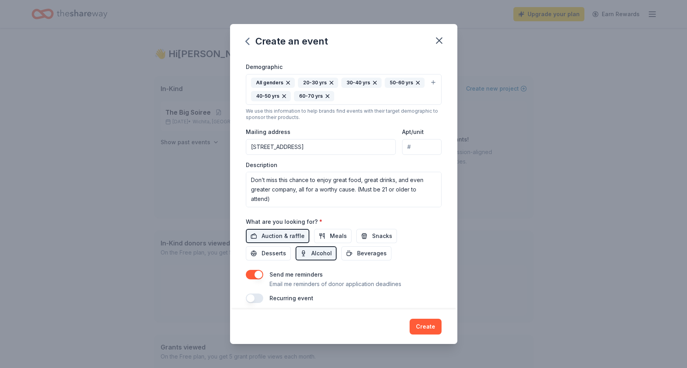
scroll to position [137, 0]
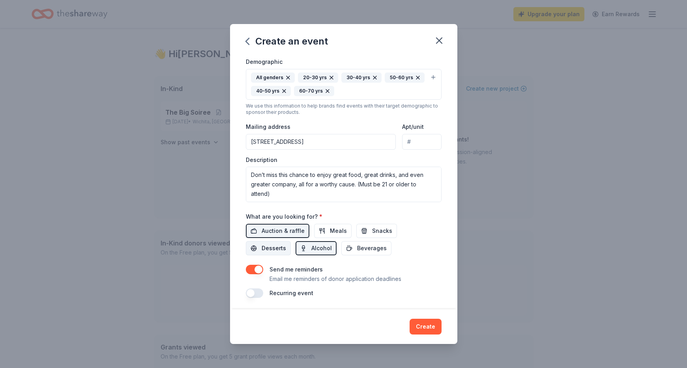
click at [291, 241] on button "Desserts" at bounding box center [268, 248] width 45 height 14
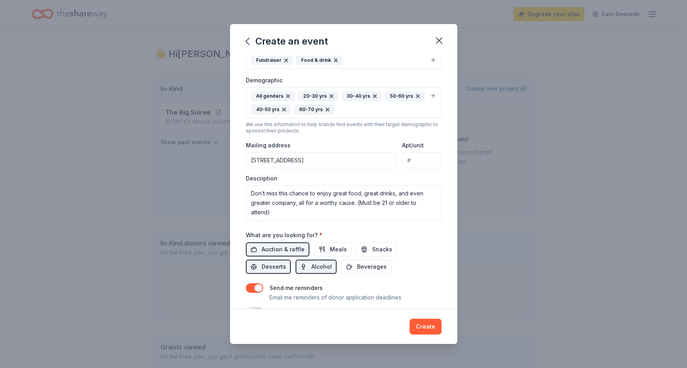
scroll to position [121, 0]
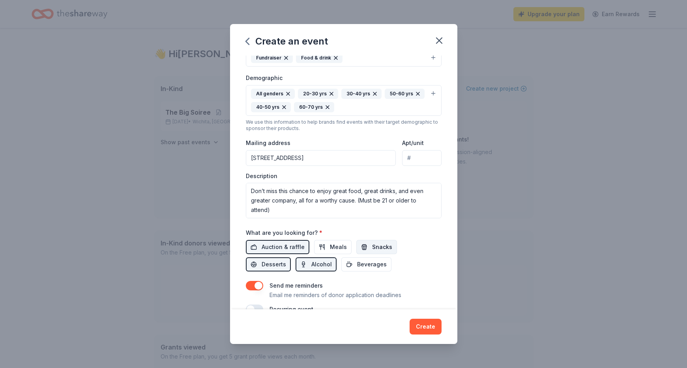
click at [367, 244] on button "Snacks" at bounding box center [376, 247] width 41 height 14
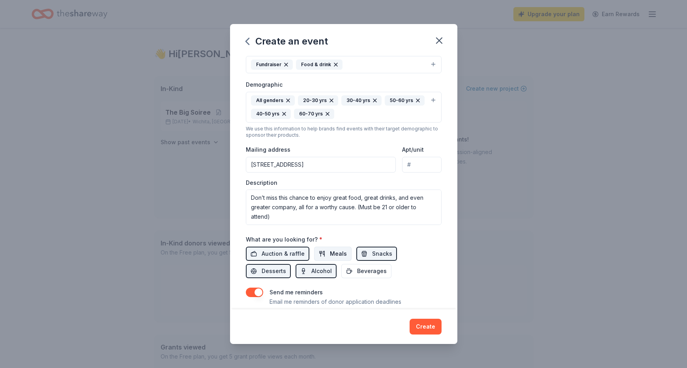
click at [336, 256] on span "Meals" at bounding box center [338, 253] width 17 height 9
click at [342, 255] on span "Meals" at bounding box center [338, 253] width 17 height 9
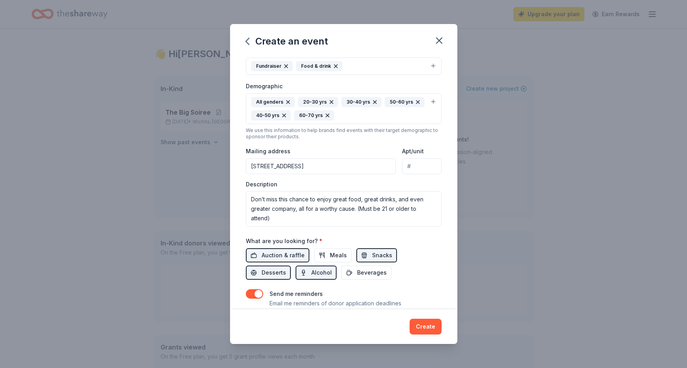
scroll to position [138, 0]
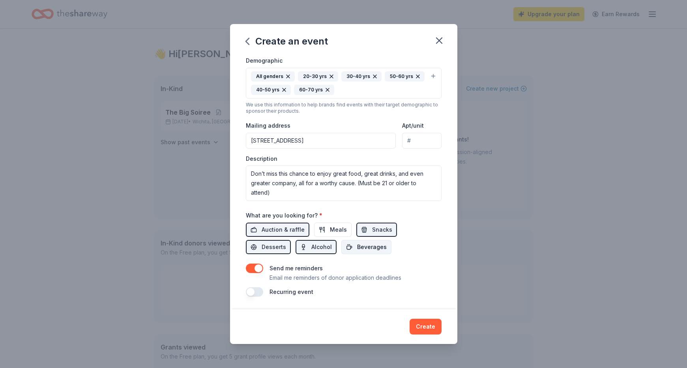
click at [357, 250] on span "Beverages" at bounding box center [372, 247] width 30 height 9
click at [336, 230] on span "Meals" at bounding box center [338, 229] width 17 height 9
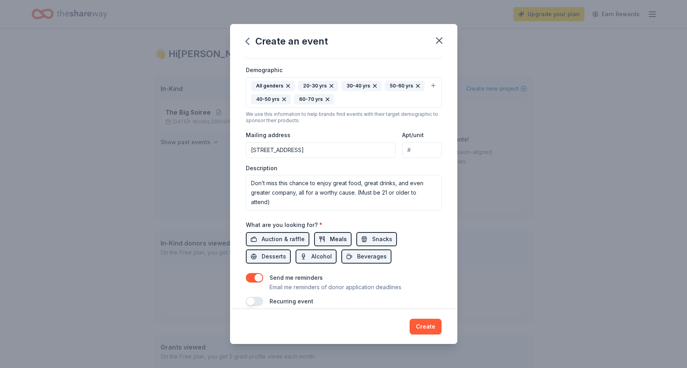
click at [332, 240] on span "Meals" at bounding box center [338, 239] width 17 height 9
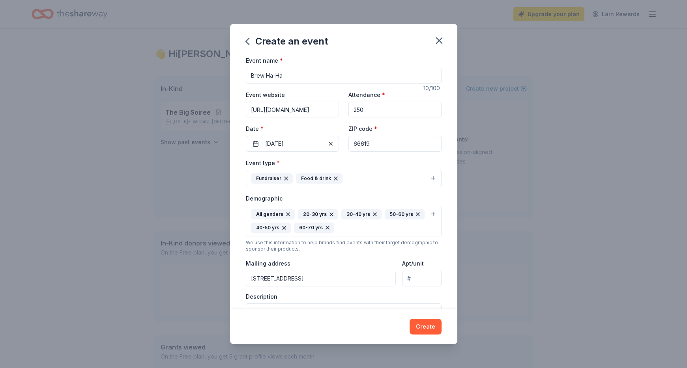
scroll to position [138, 0]
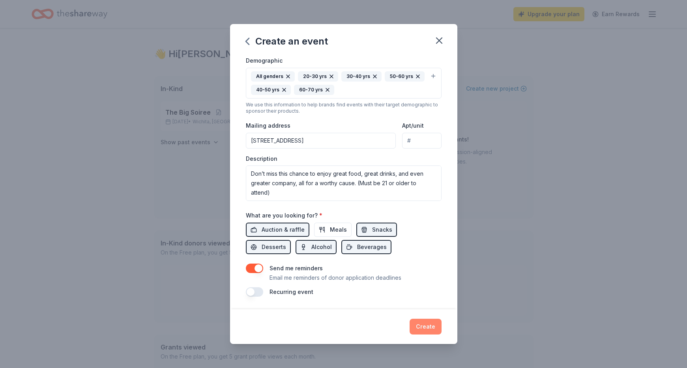
click at [419, 327] on button "Create" at bounding box center [426, 327] width 32 height 16
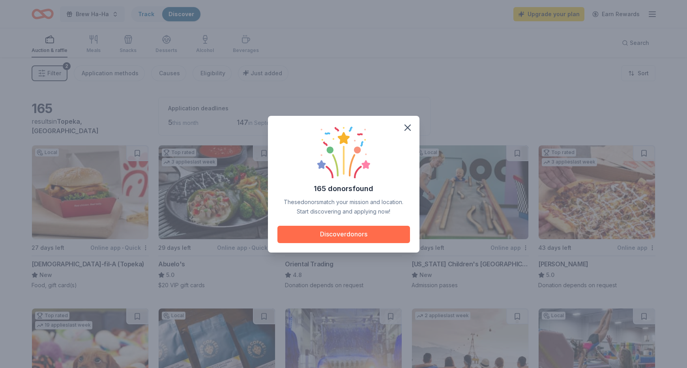
click at [319, 238] on button "Discover donors" at bounding box center [343, 234] width 133 height 17
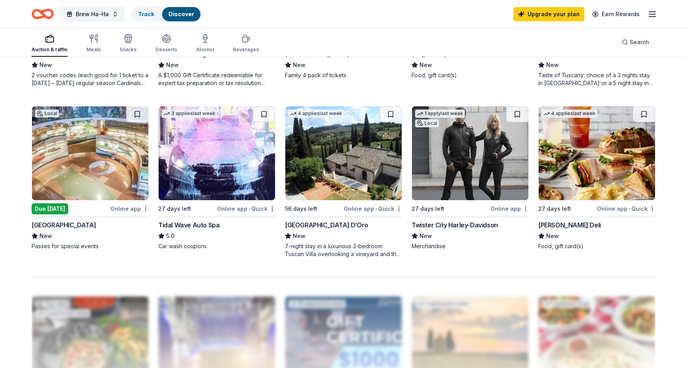
scroll to position [544, 0]
click at [340, 187] on img at bounding box center [343, 154] width 116 height 94
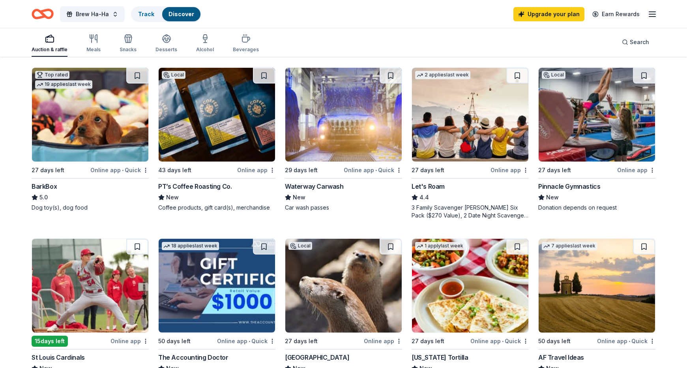
scroll to position [234, 0]
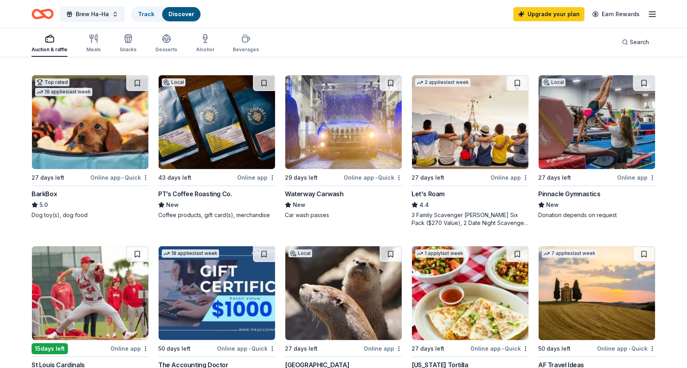
click at [606, 117] on img at bounding box center [597, 122] width 116 height 94
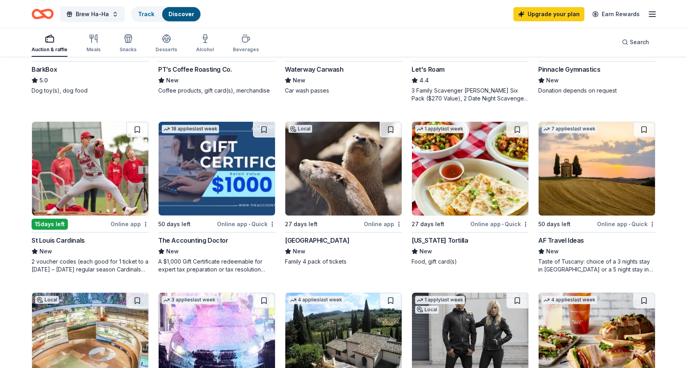
scroll to position [354, 0]
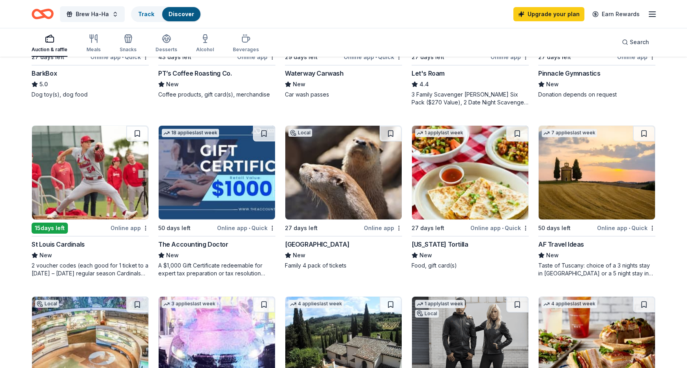
click at [88, 143] on img at bounding box center [90, 173] width 116 height 94
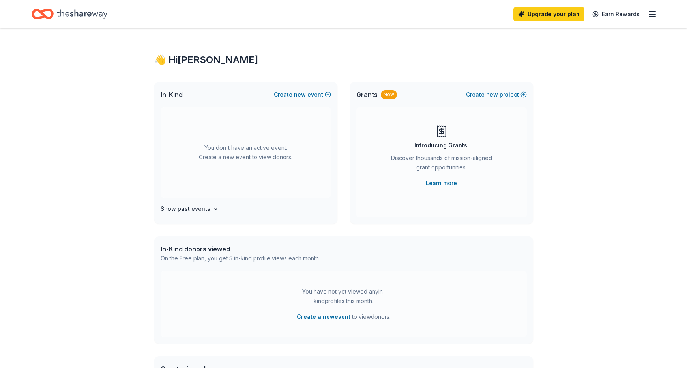
scroll to position [15, 0]
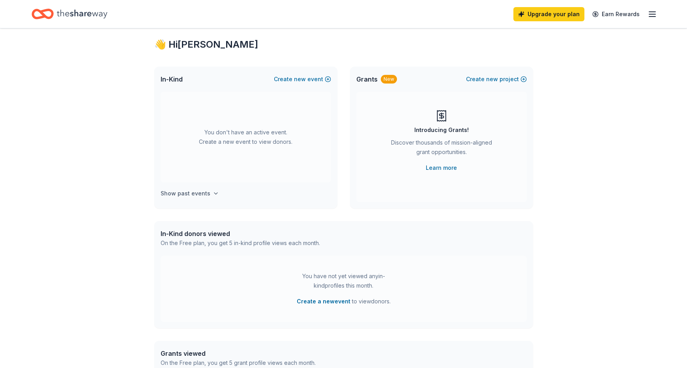
click at [204, 193] on h4 "Show past events" at bounding box center [186, 193] width 50 height 9
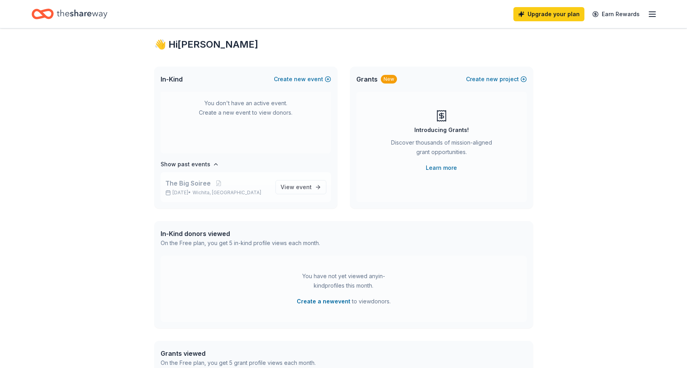
click at [210, 192] on span "Wichita, [GEOGRAPHIC_DATA]" at bounding box center [227, 193] width 69 height 6
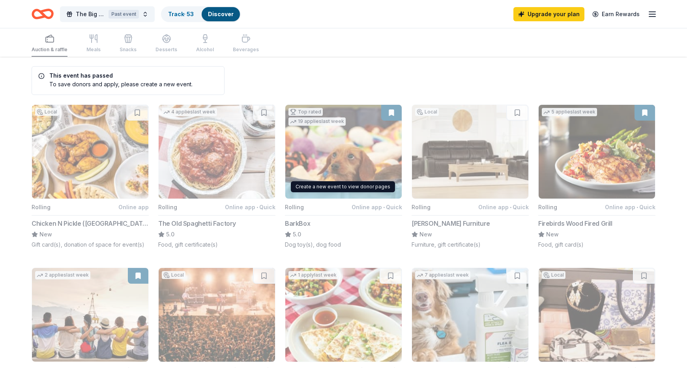
scroll to position [8, 0]
click at [149, 79] on div "To save donors and apply, please create a new event." at bounding box center [115, 83] width 154 height 8
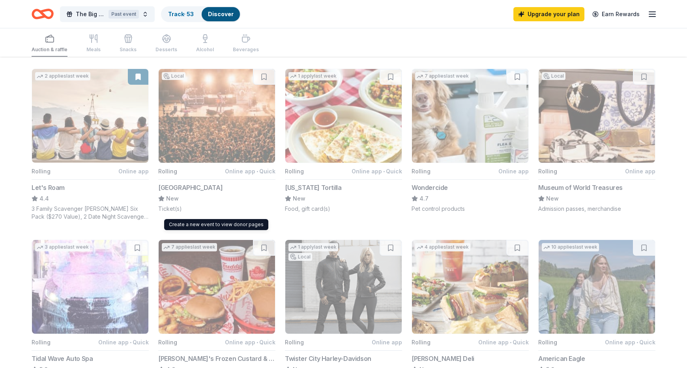
scroll to position [131, 0]
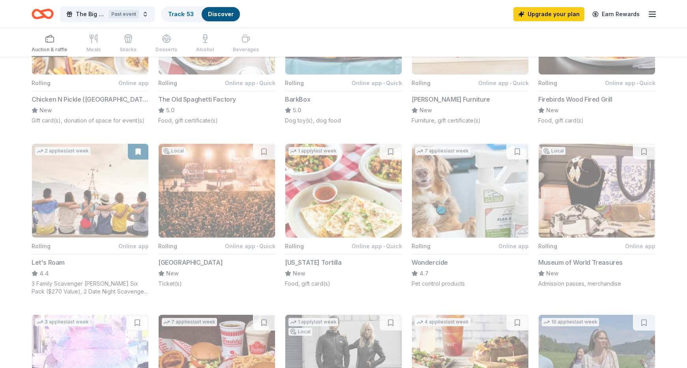
click at [655, 15] on icon "button" at bounding box center [651, 13] width 9 height 9
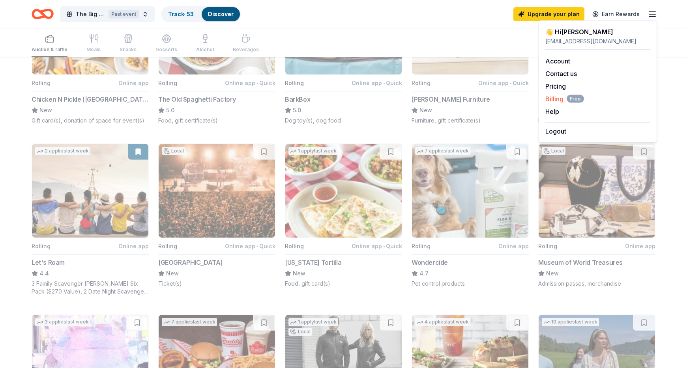
click at [552, 99] on span "Billing Free" at bounding box center [564, 98] width 39 height 9
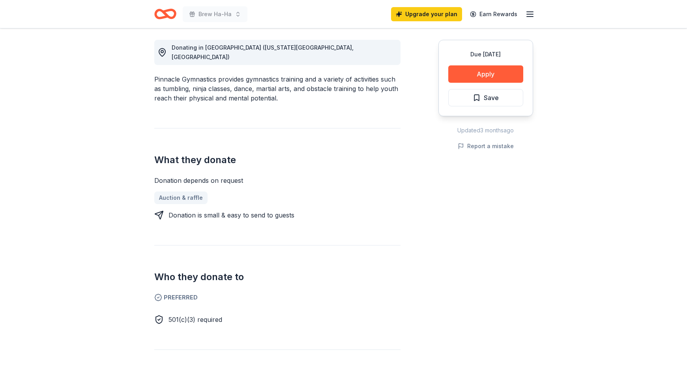
scroll to position [221, 0]
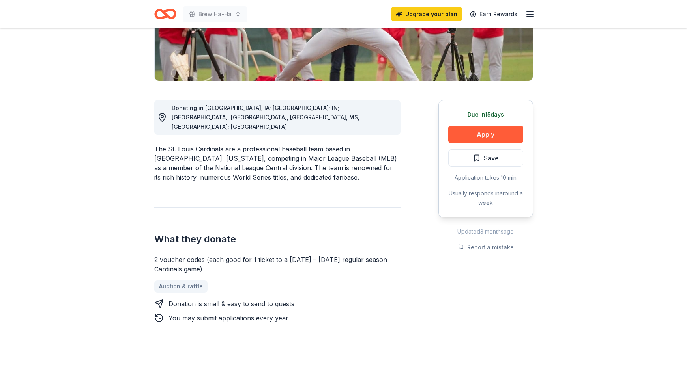
scroll to position [160, 0]
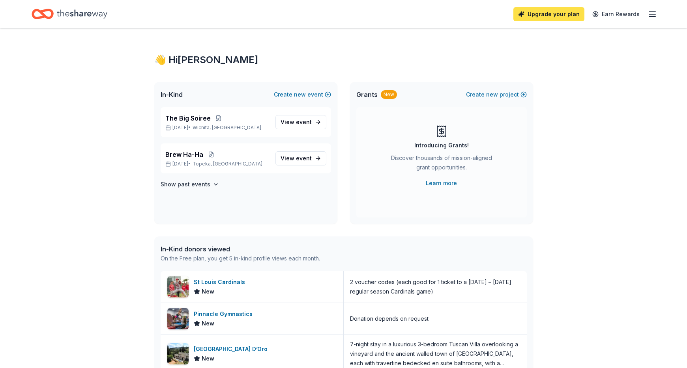
click at [552, 15] on link "Upgrade your plan" at bounding box center [548, 14] width 71 height 14
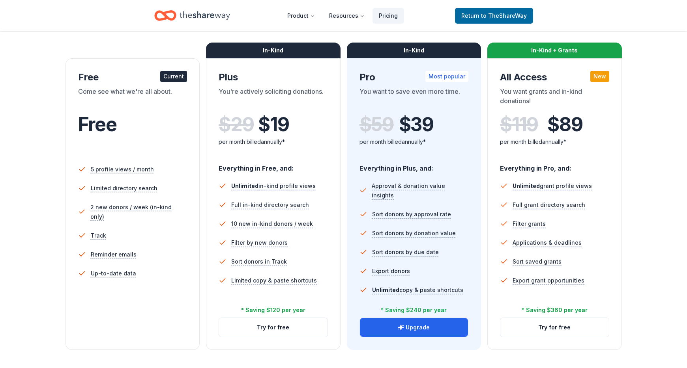
scroll to position [109, 0]
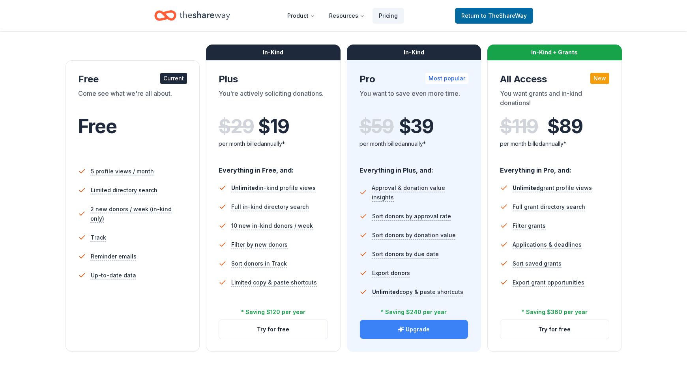
click at [375, 327] on button "Upgrade" at bounding box center [414, 329] width 108 height 19
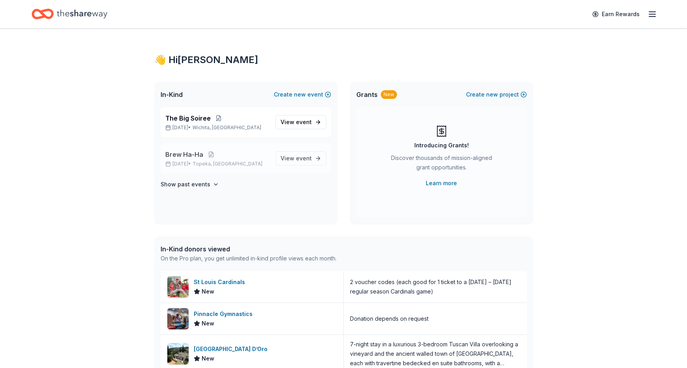
click at [208, 165] on span "Topeka, [GEOGRAPHIC_DATA]" at bounding box center [228, 164] width 70 height 6
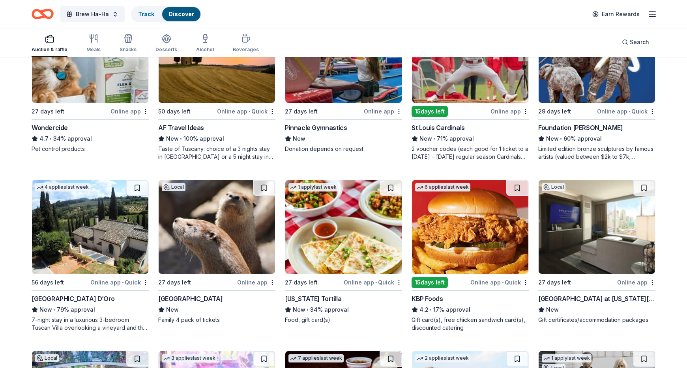
scroll to position [474, 0]
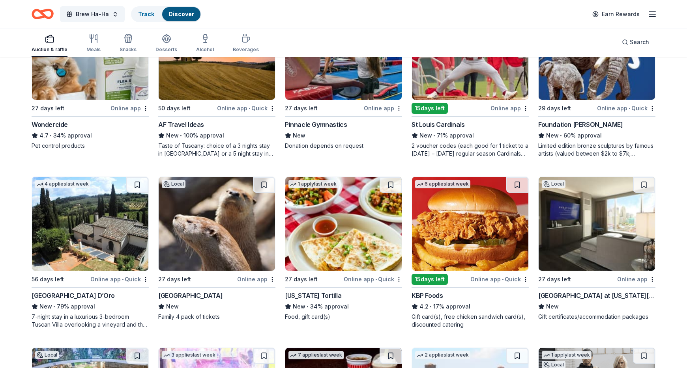
click at [572, 250] on img at bounding box center [597, 224] width 116 height 94
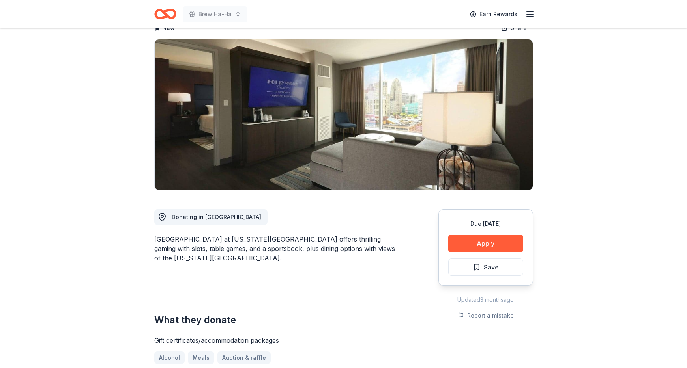
scroll to position [72, 0]
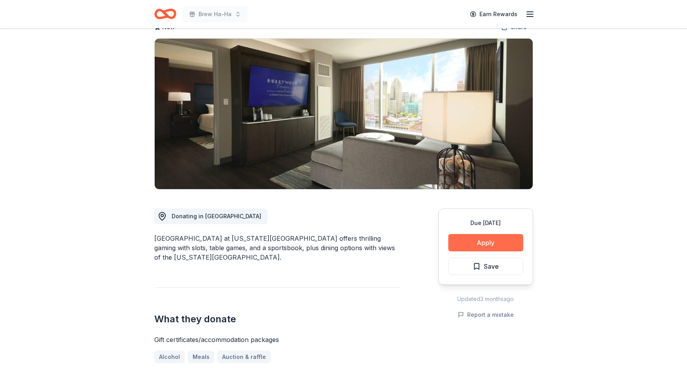
click at [471, 234] on button "Apply" at bounding box center [485, 242] width 75 height 17
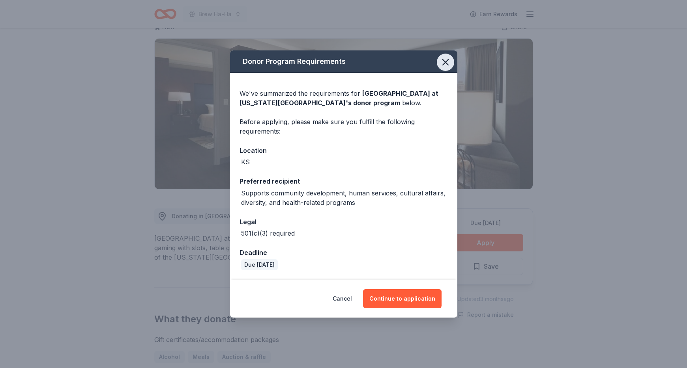
click at [447, 63] on icon "button" at bounding box center [445, 62] width 11 height 11
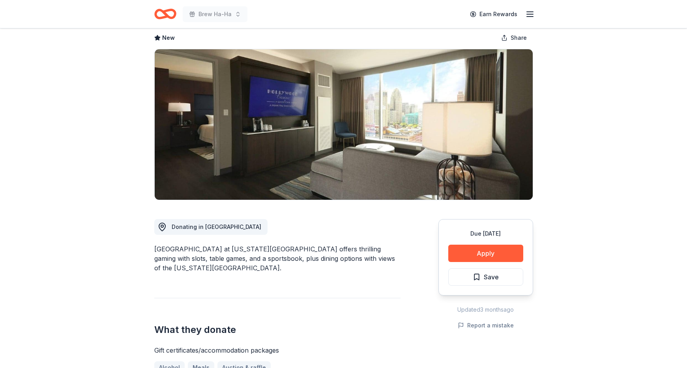
scroll to position [0, 0]
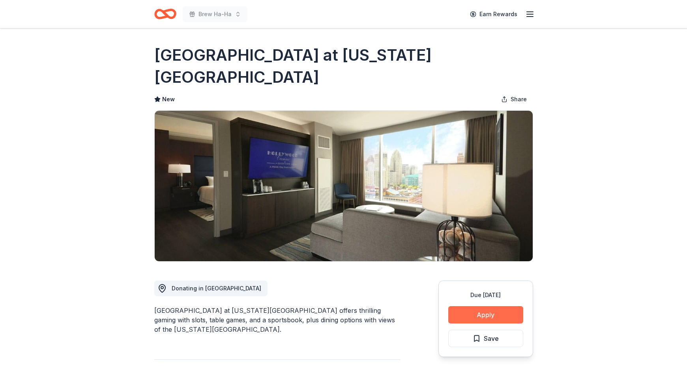
click at [467, 307] on button "Apply" at bounding box center [485, 315] width 75 height 17
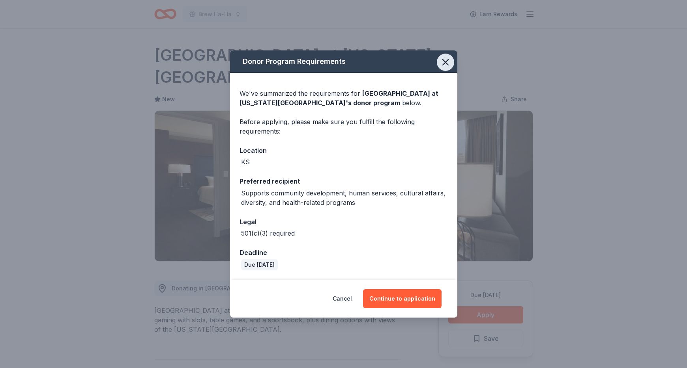
click at [440, 57] on icon "button" at bounding box center [445, 62] width 11 height 11
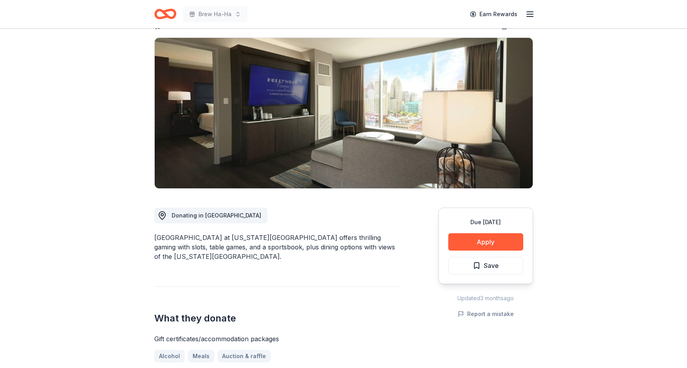
scroll to position [60, 0]
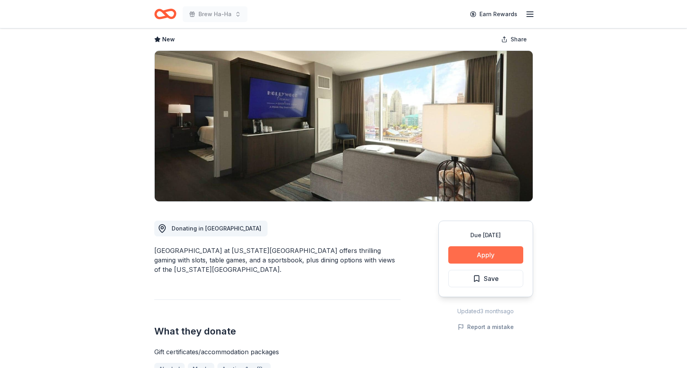
click at [480, 247] on button "Apply" at bounding box center [485, 255] width 75 height 17
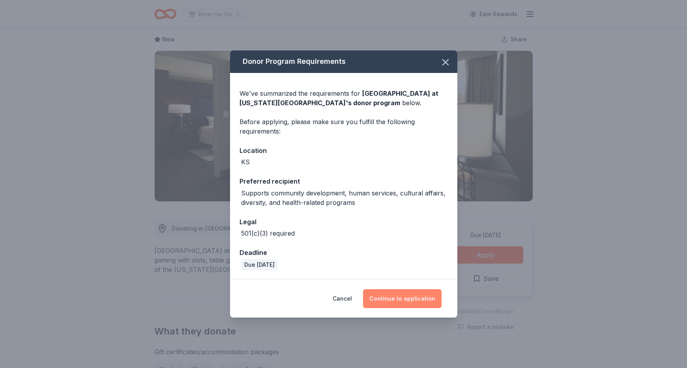
click at [382, 299] on button "Continue to application" at bounding box center [402, 299] width 79 height 19
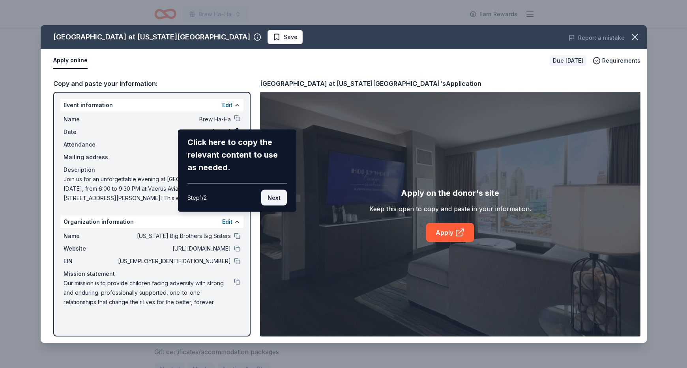
click at [275, 203] on button "Next" at bounding box center [274, 198] width 26 height 16
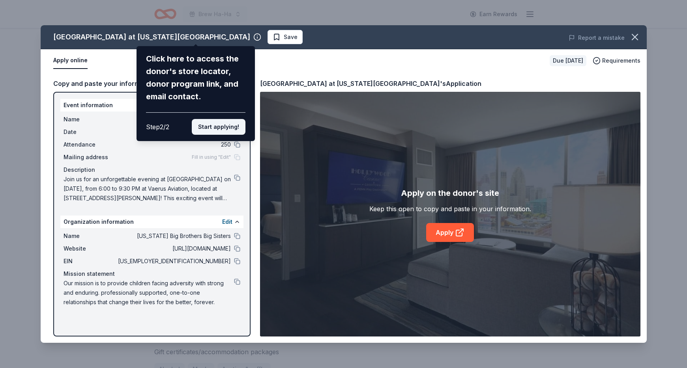
click at [222, 128] on button "Start applying!" at bounding box center [219, 127] width 54 height 16
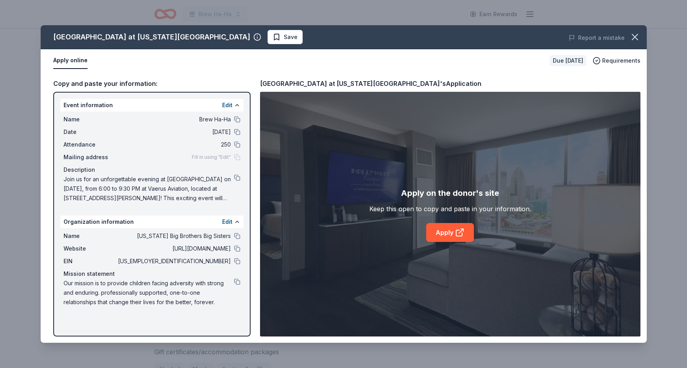
click at [235, 159] on div "Fill in using "Edit"" at bounding box center [216, 157] width 49 height 6
click at [458, 238] on link "Apply" at bounding box center [450, 232] width 48 height 19
click at [123, 286] on span "Our mission is to provide children facing adversity with strong and enduring. p…" at bounding box center [149, 293] width 170 height 28
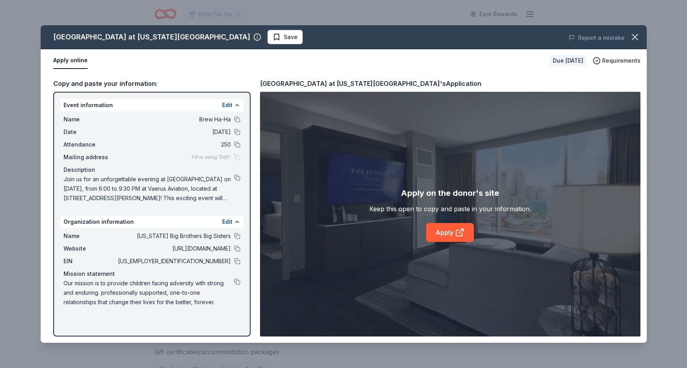
click at [178, 304] on span "Our mission is to provide children facing adversity with strong and enduring. p…" at bounding box center [149, 293] width 170 height 28
click at [237, 282] on button at bounding box center [237, 282] width 6 height 6
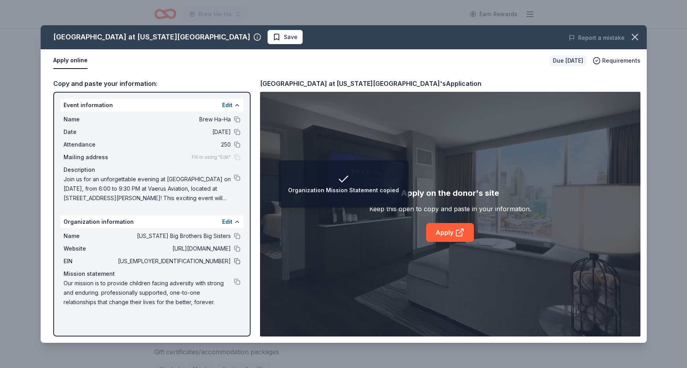
click at [237, 264] on button at bounding box center [237, 261] width 6 height 6
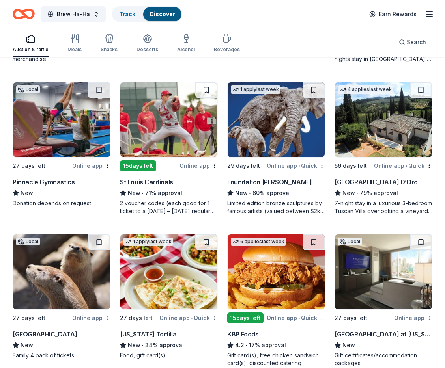
scroll to position [574, 0]
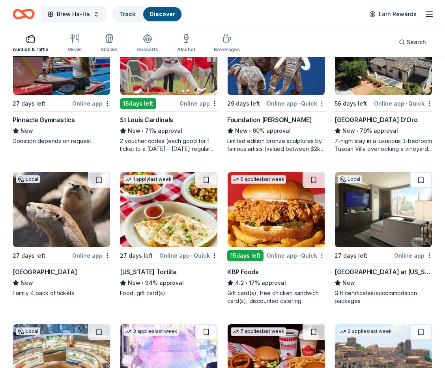
click at [419, 181] on button at bounding box center [421, 180] width 22 height 16
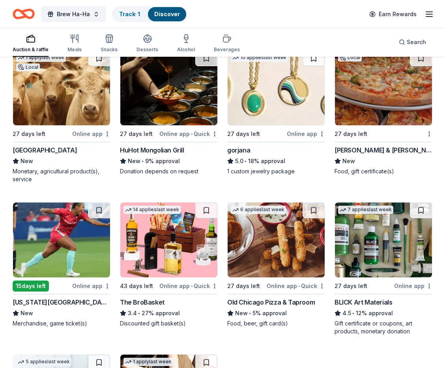
scroll to position [1595, 0]
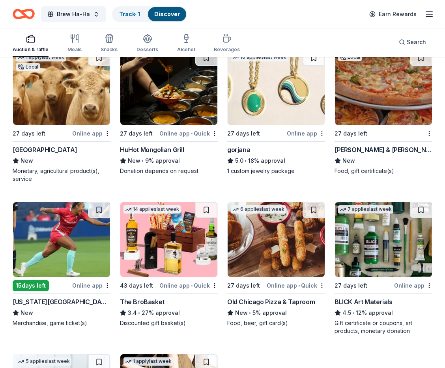
click at [63, 248] on img at bounding box center [61, 239] width 97 height 75
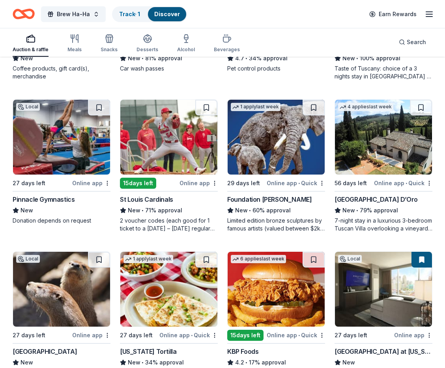
scroll to position [497, 0]
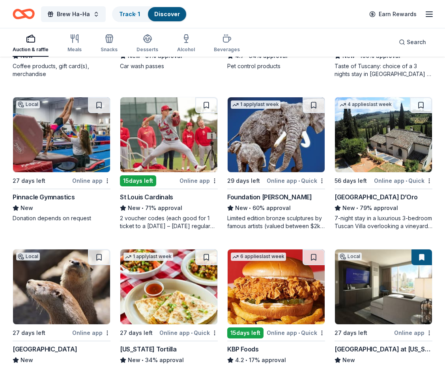
click at [159, 138] on img at bounding box center [168, 134] width 97 height 75
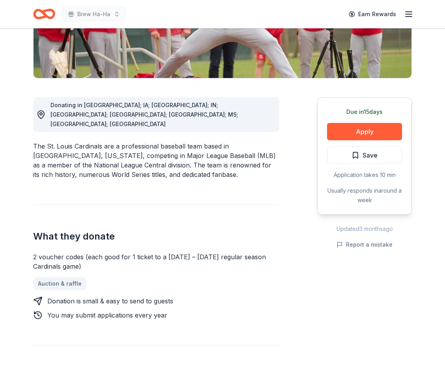
scroll to position [163, 0]
